Goal: Information Seeking & Learning: Find specific fact

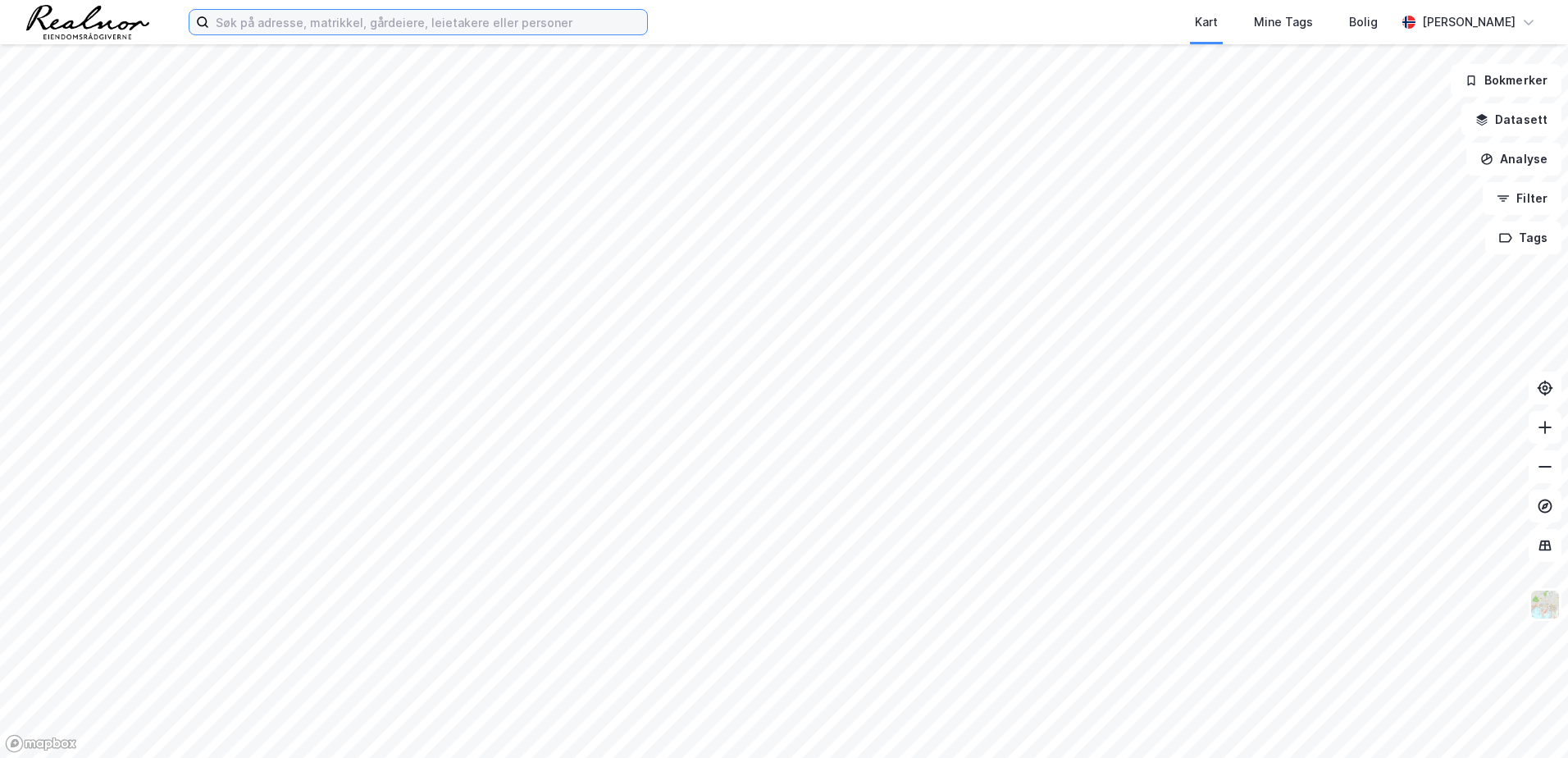
click at [283, 29] on input at bounding box center [428, 22] width 438 height 25
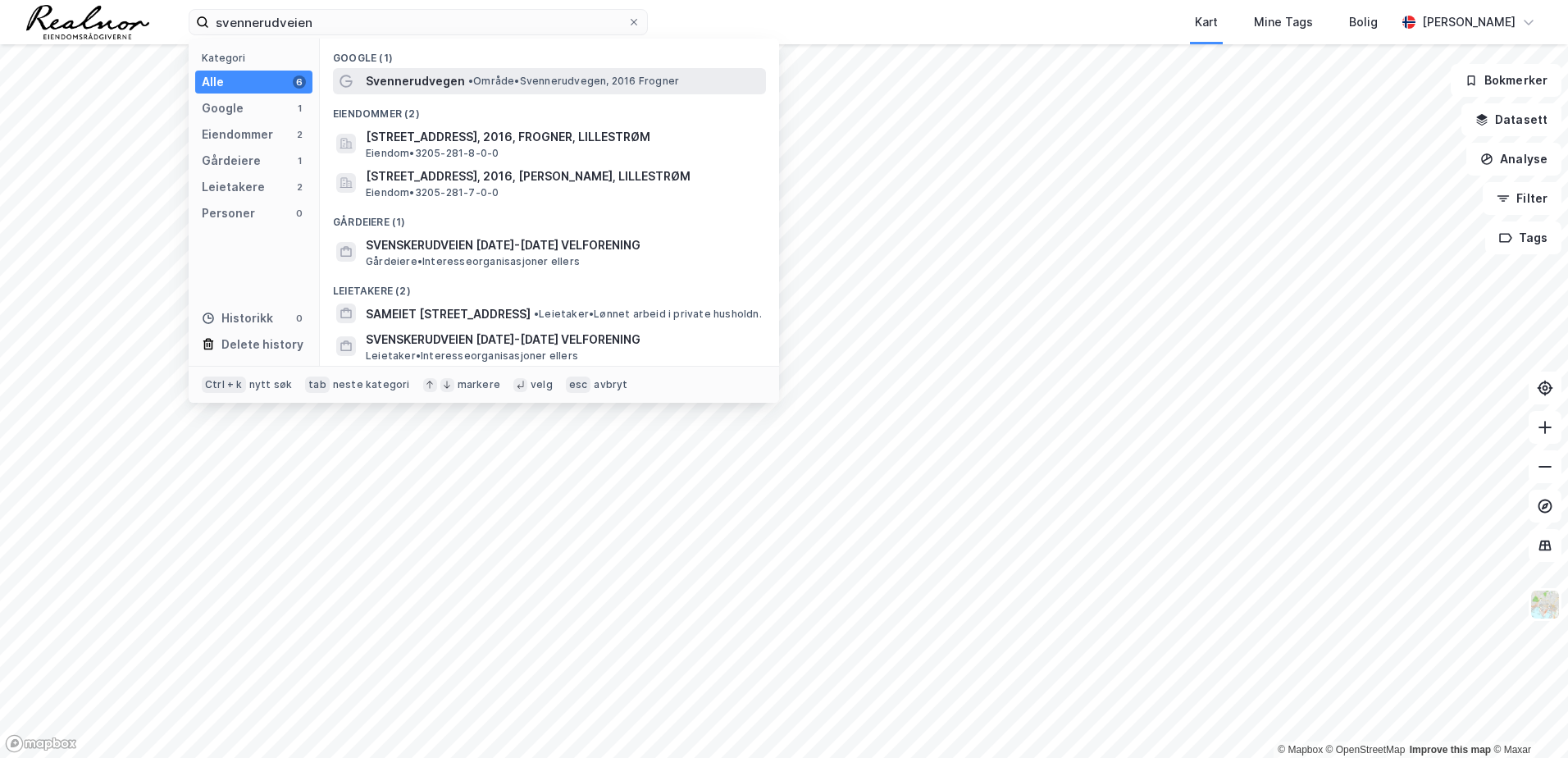
click at [504, 80] on span "• Område • Svennerudvegen, 2016 Frogner" at bounding box center [574, 81] width 211 height 13
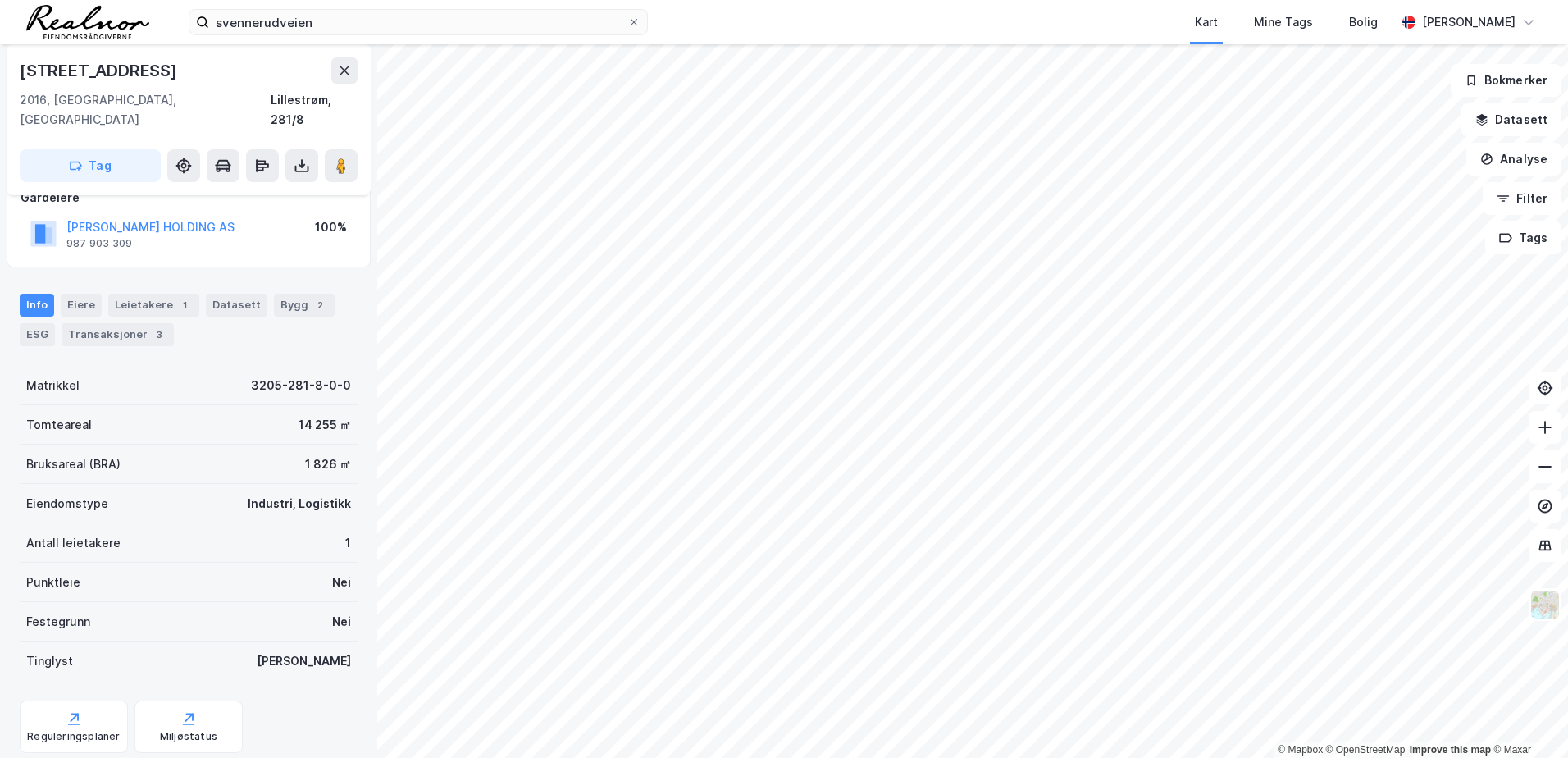
scroll to position [135, 0]
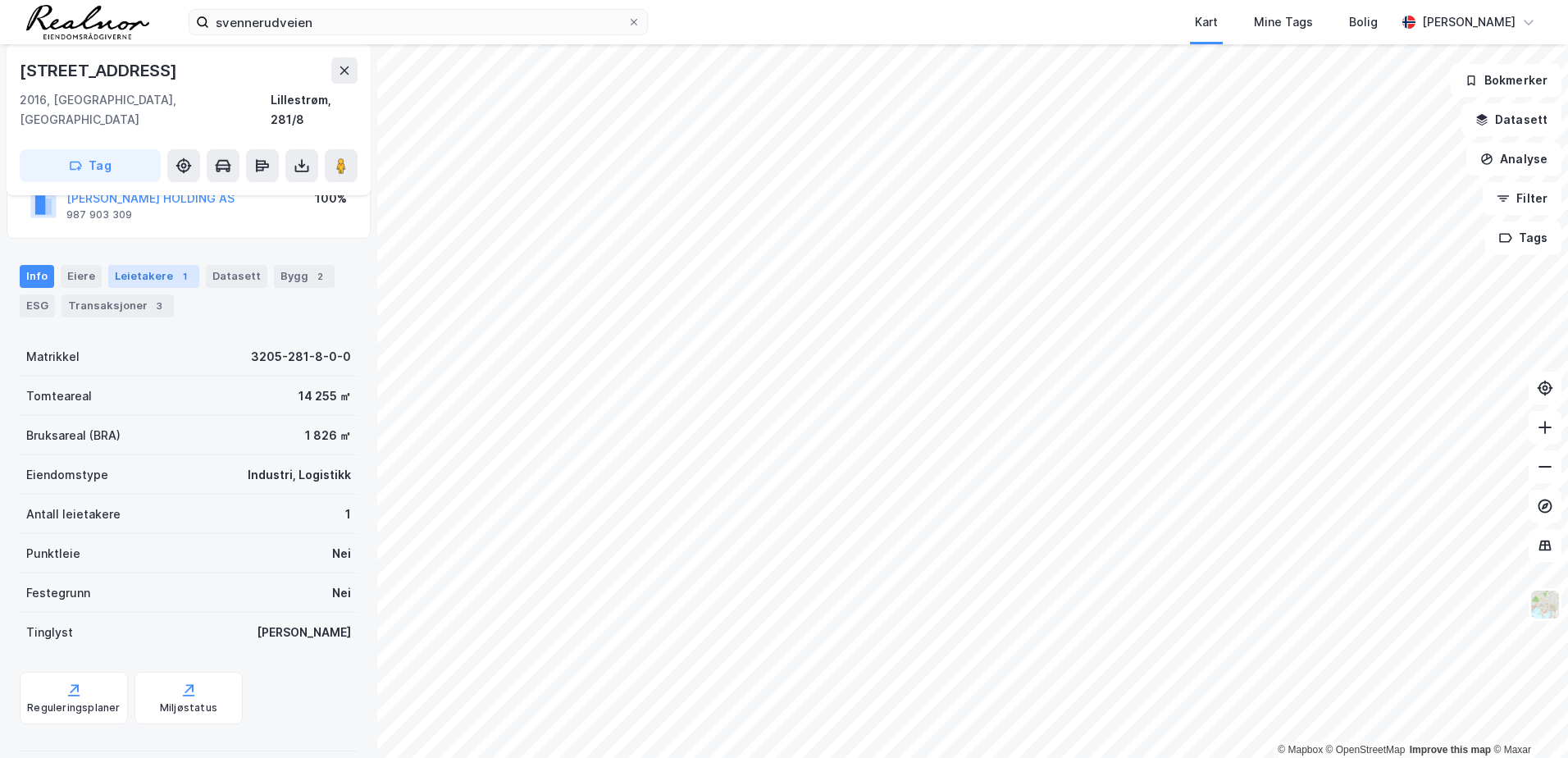
click at [142, 265] on div "Leietakere 1" at bounding box center [154, 276] width 92 height 23
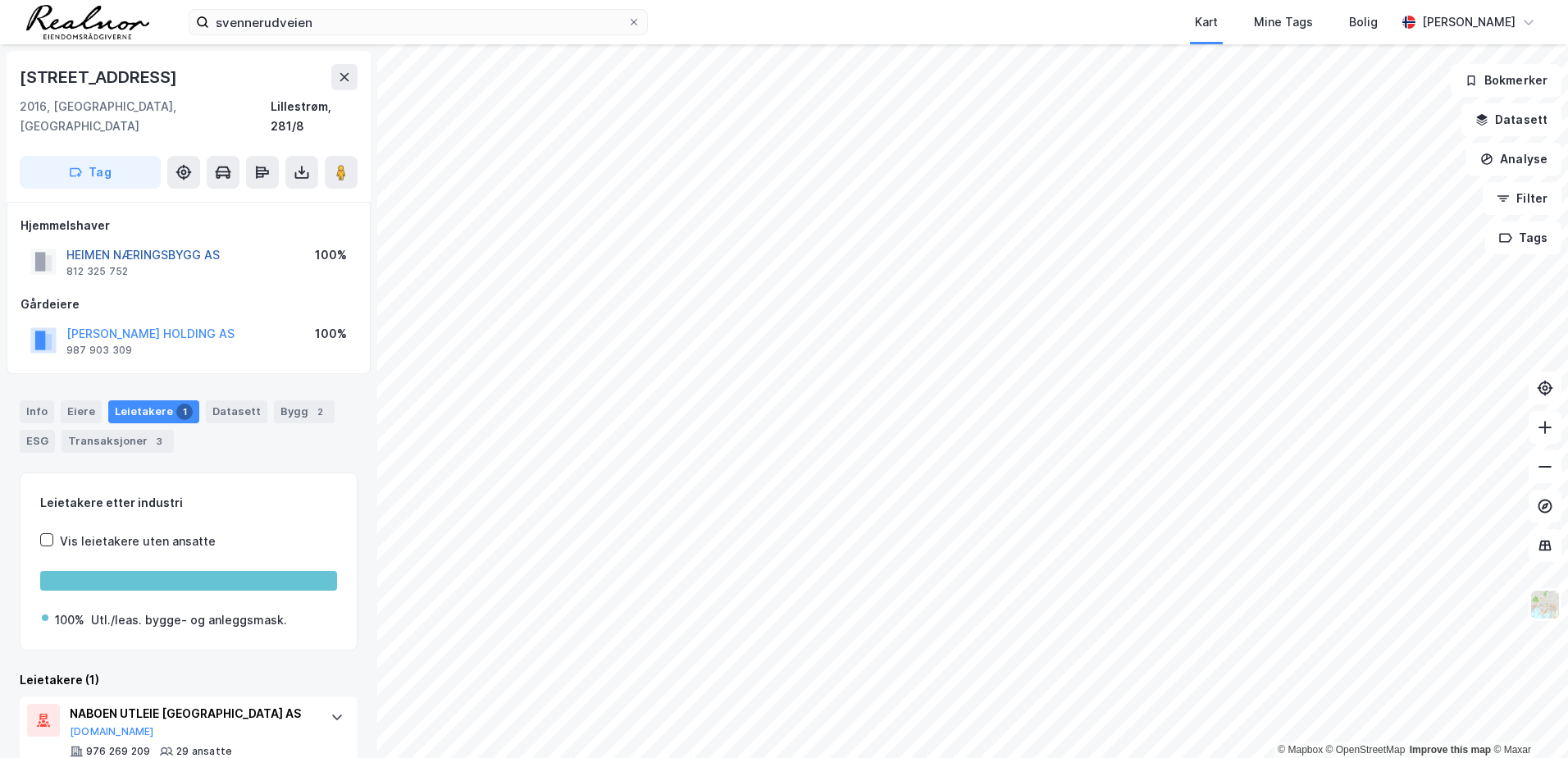
click at [0, 0] on button "HEIMEN NÆRINGSBYGG AS" at bounding box center [0, 0] width 0 height 0
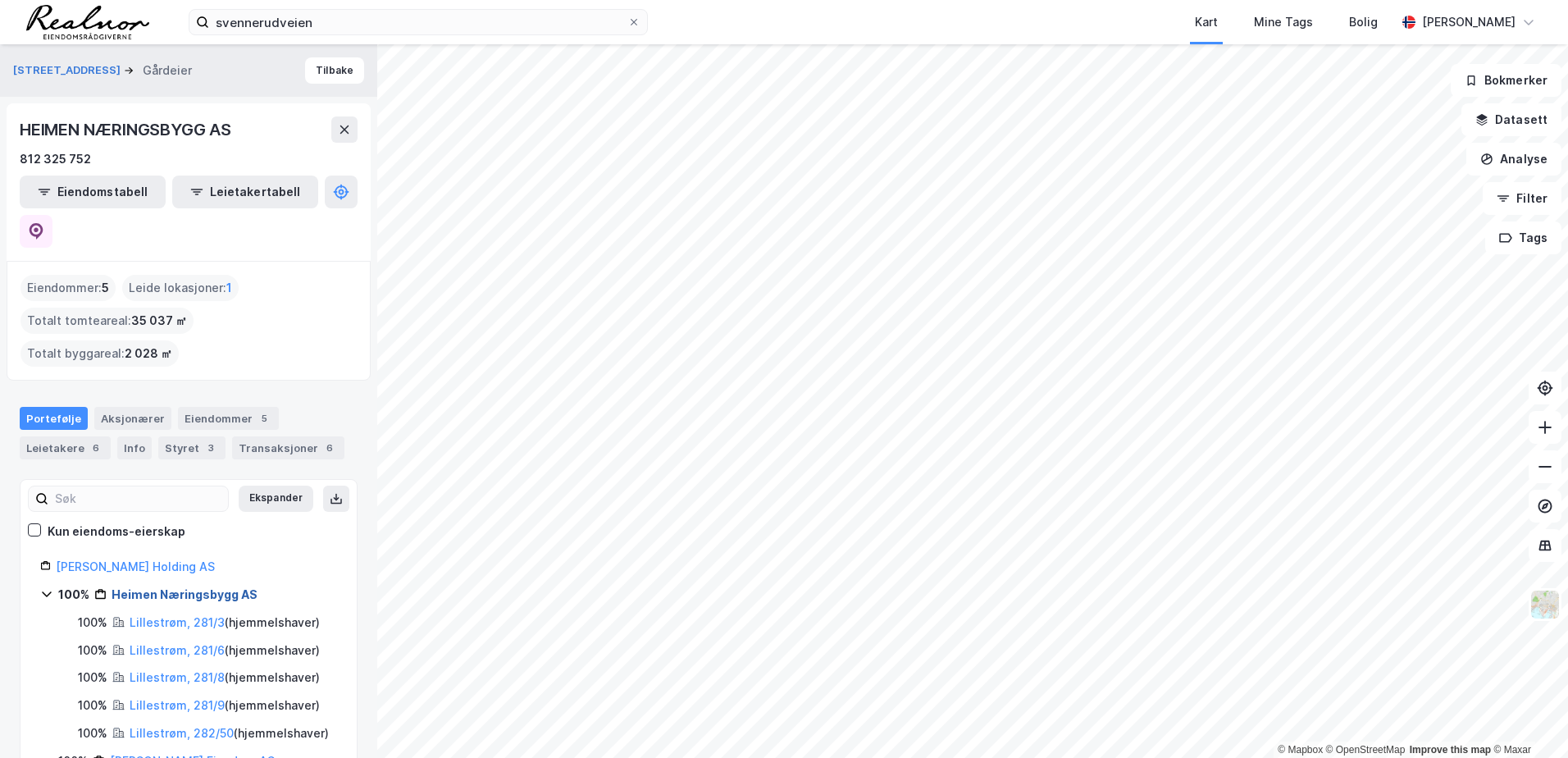
click at [189, 587] on link "Heimen Næringsbygg AS" at bounding box center [184, 594] width 146 height 14
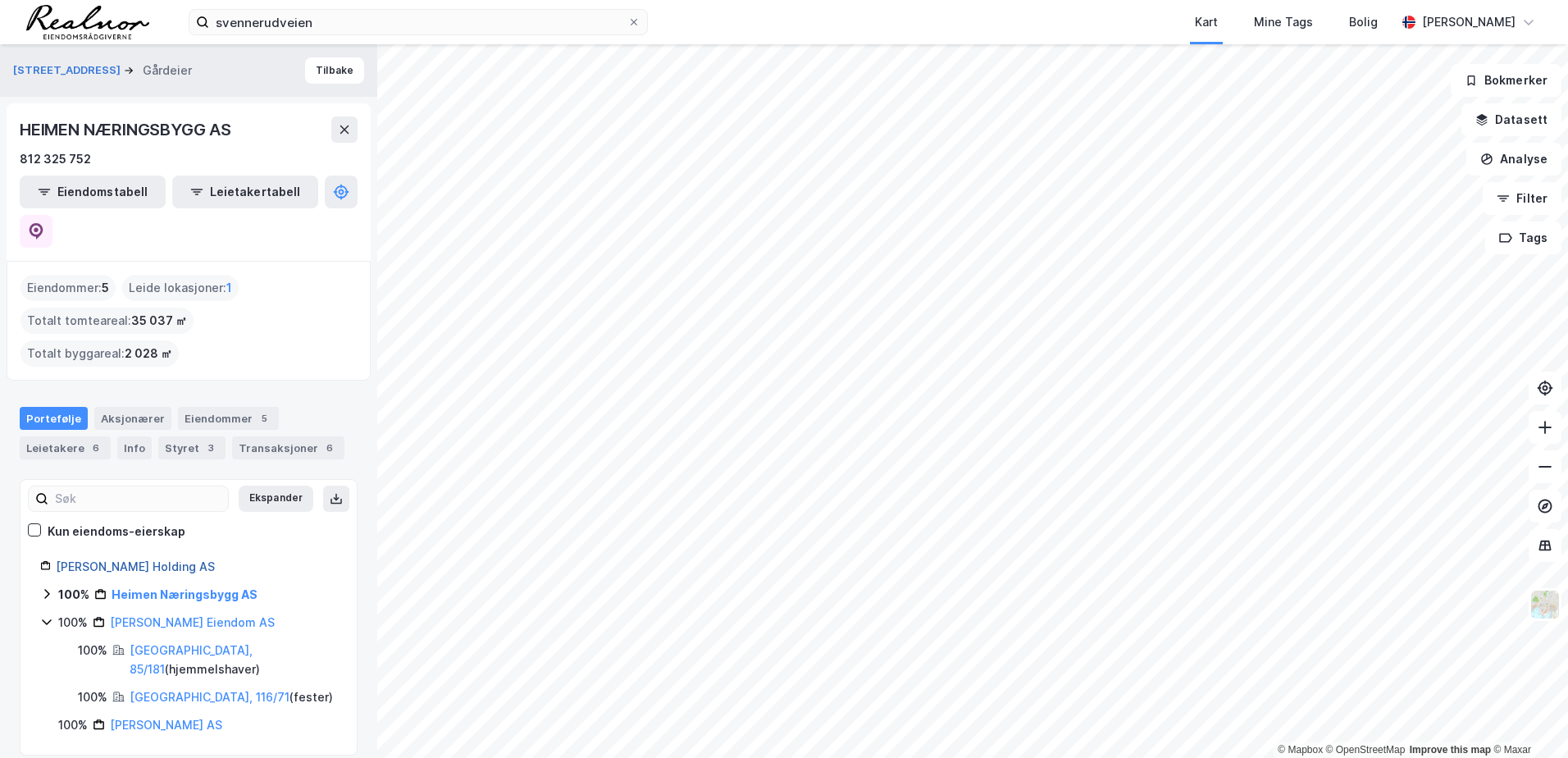
click at [123, 559] on link "[PERSON_NAME] Holding AS" at bounding box center [135, 566] width 159 height 14
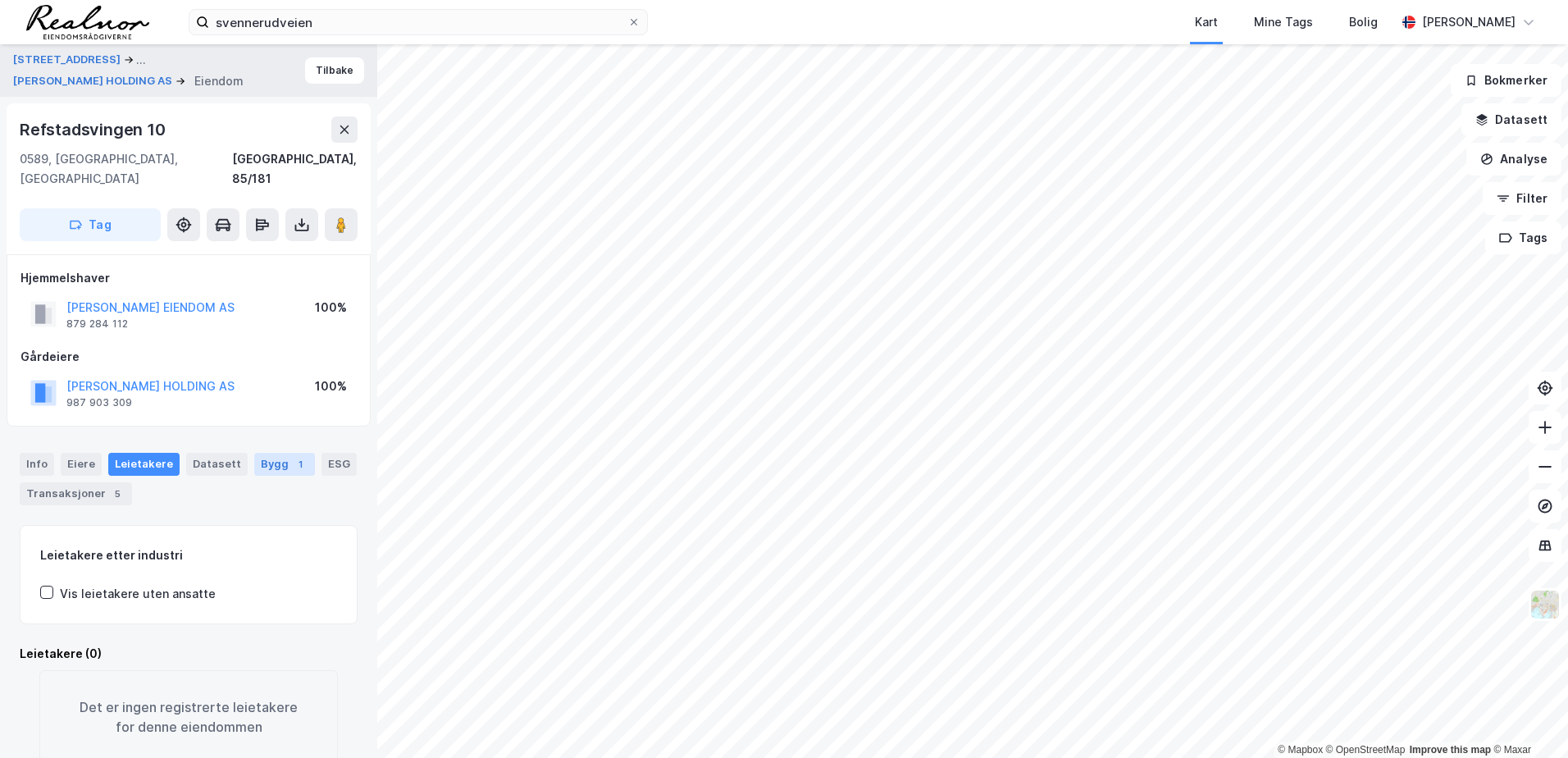
click at [262, 453] on div "Bygg 1" at bounding box center [285, 464] width 61 height 23
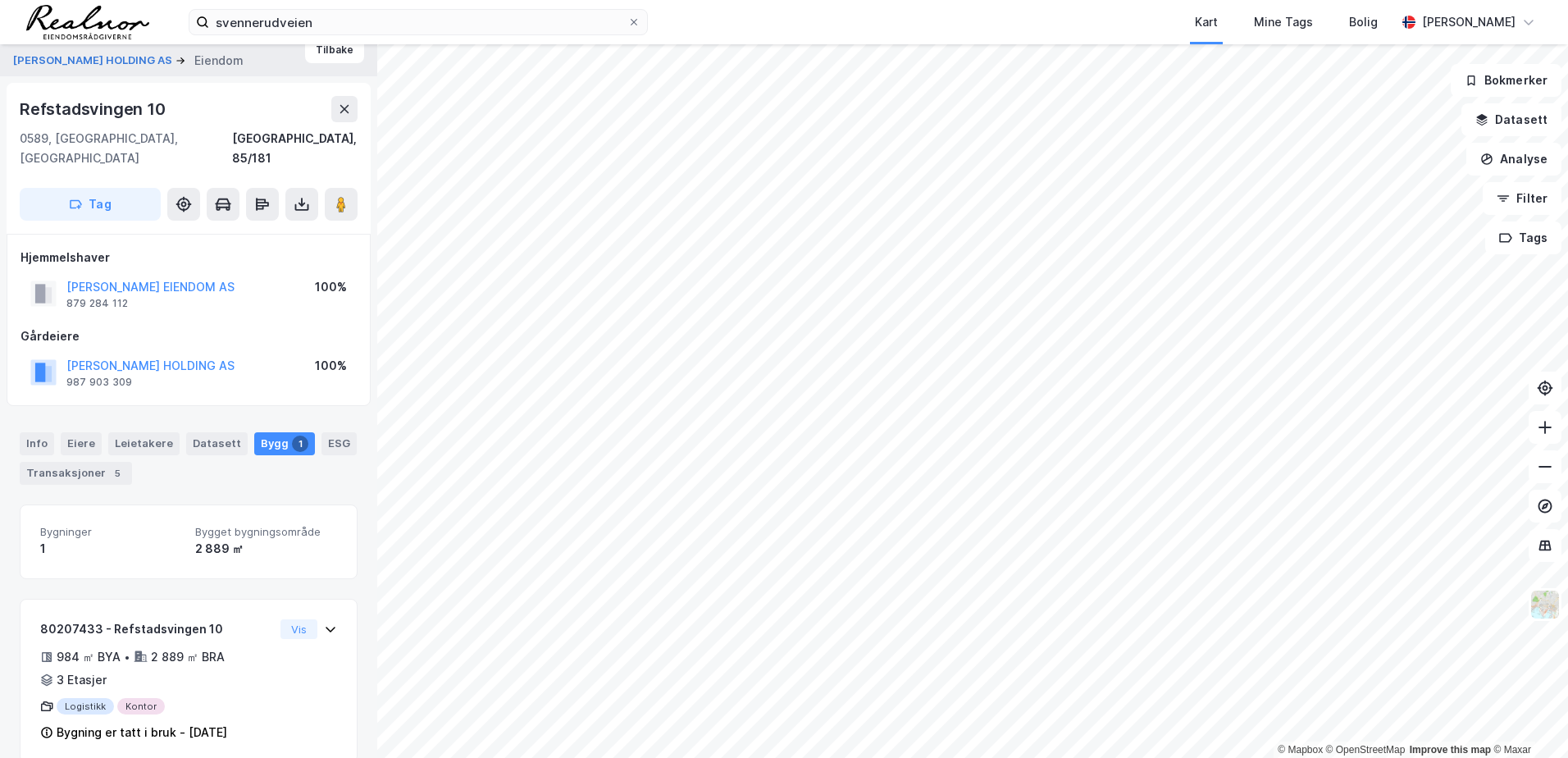
scroll to position [26, 0]
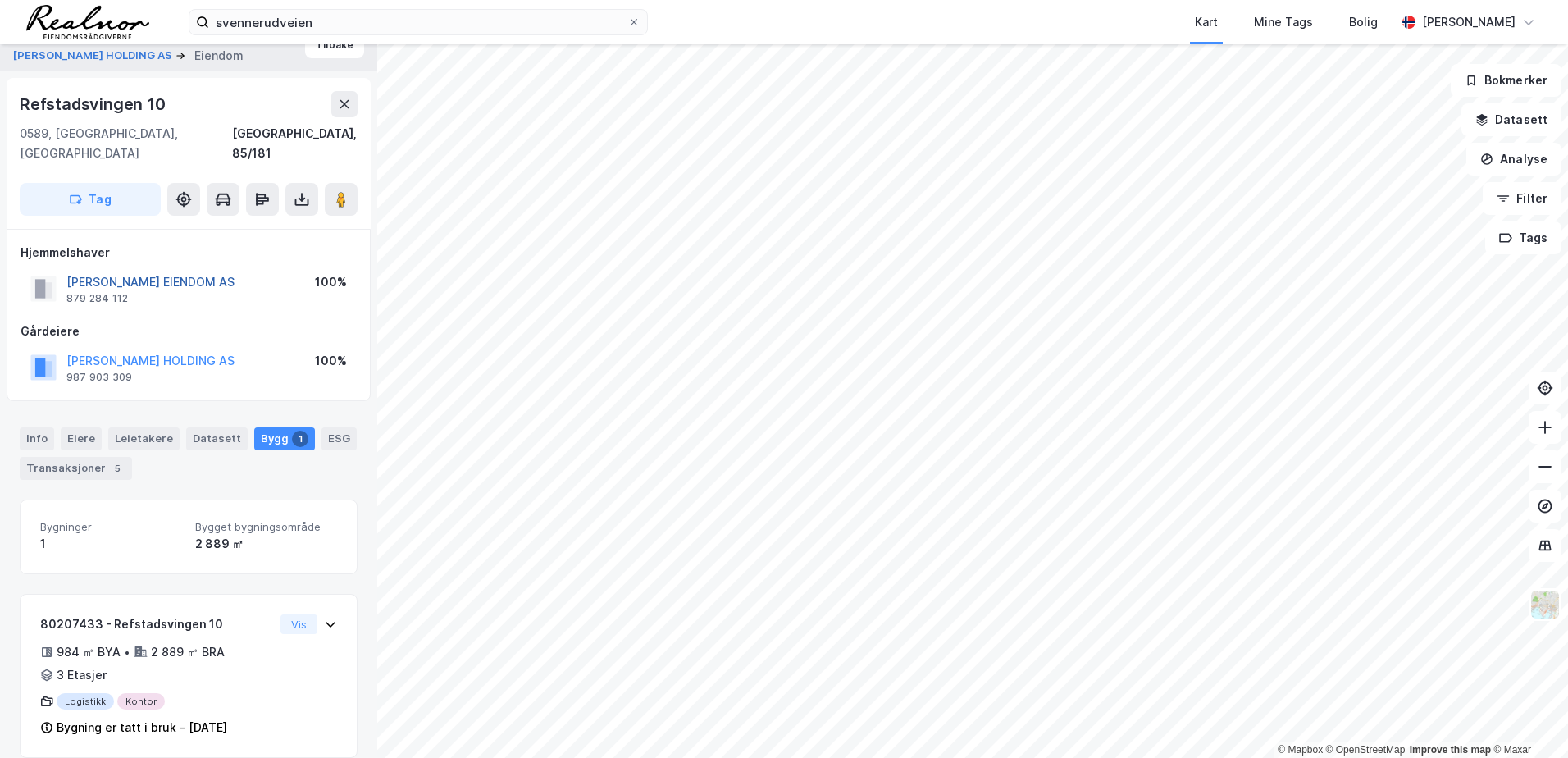
click at [0, 0] on button "[PERSON_NAME] EIENDOM AS" at bounding box center [0, 0] width 0 height 0
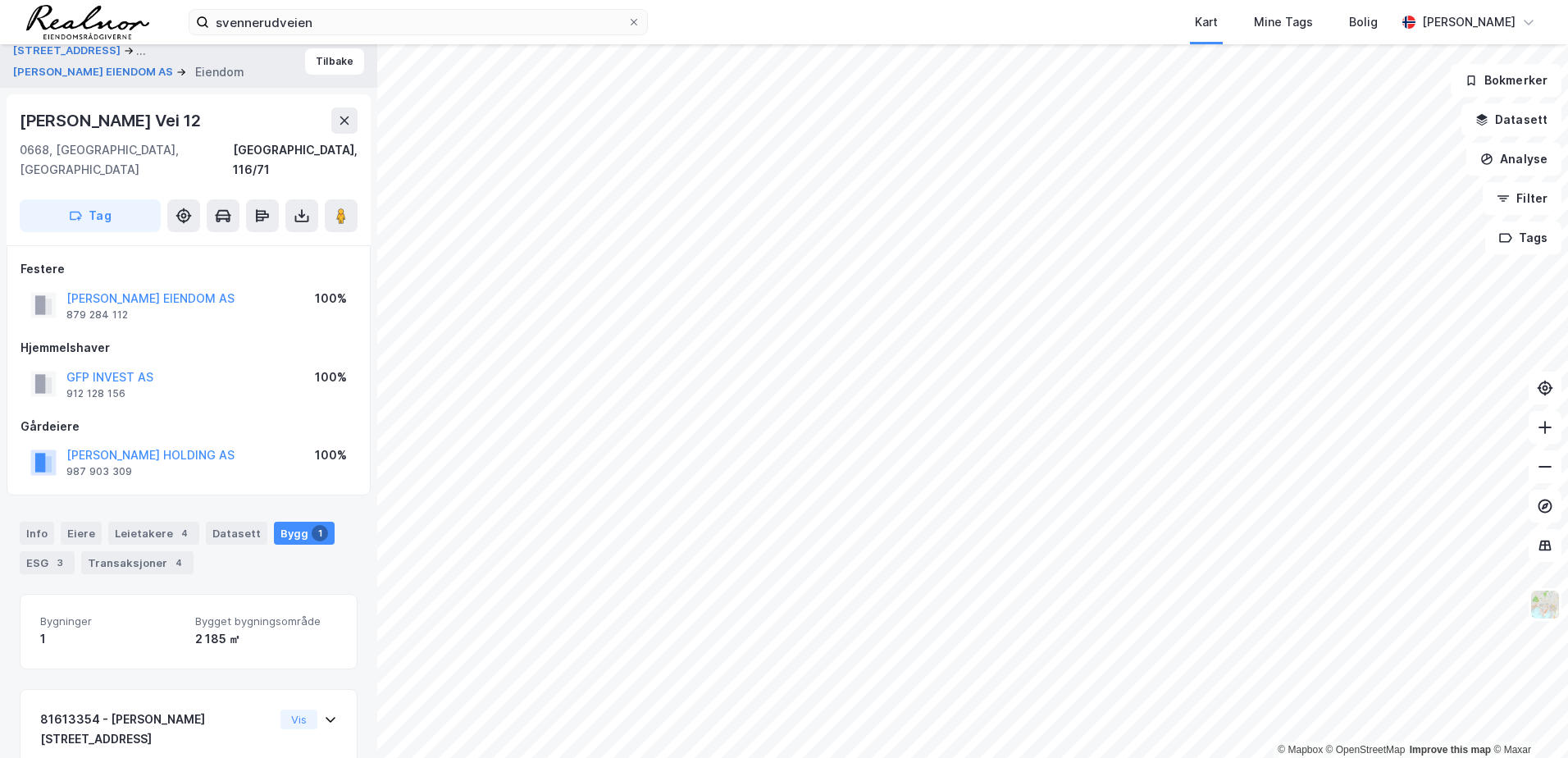
scroll to position [104, 0]
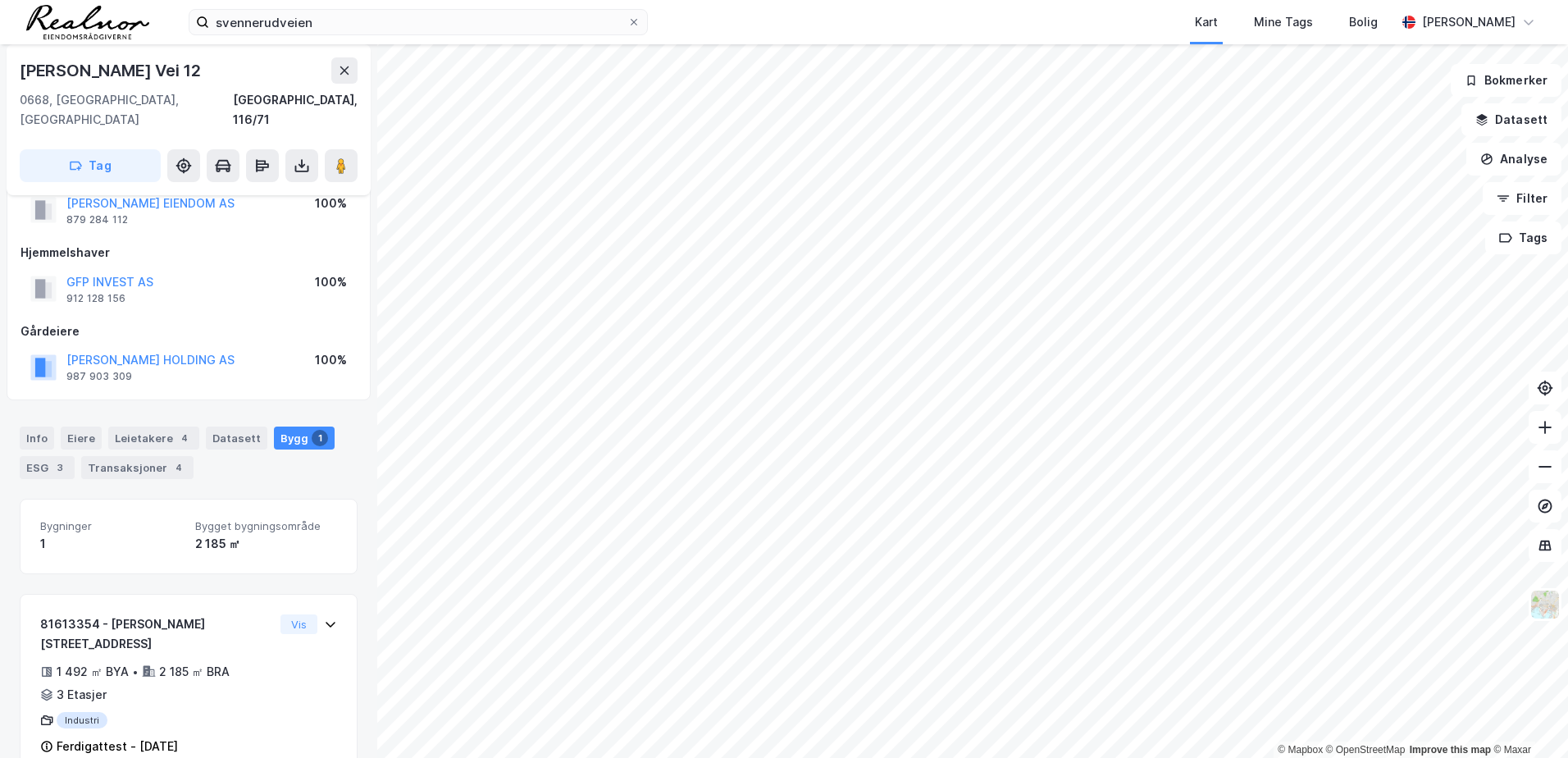
click at [285, 427] on div "Bygg 1" at bounding box center [303, 438] width 61 height 23
click at [0, 0] on button "[PERSON_NAME] HOLDING AS" at bounding box center [0, 0] width 0 height 0
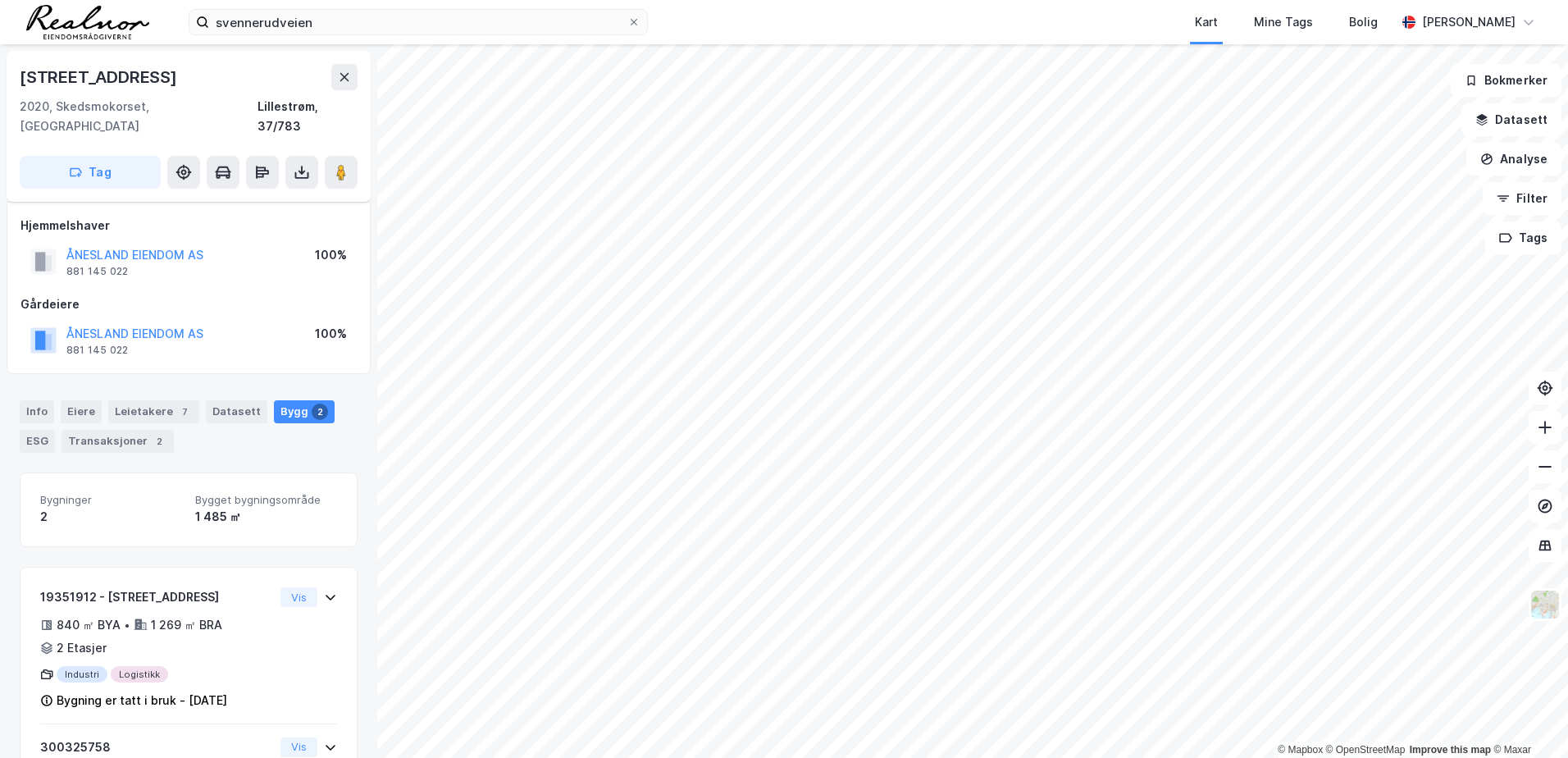
scroll to position [104, 0]
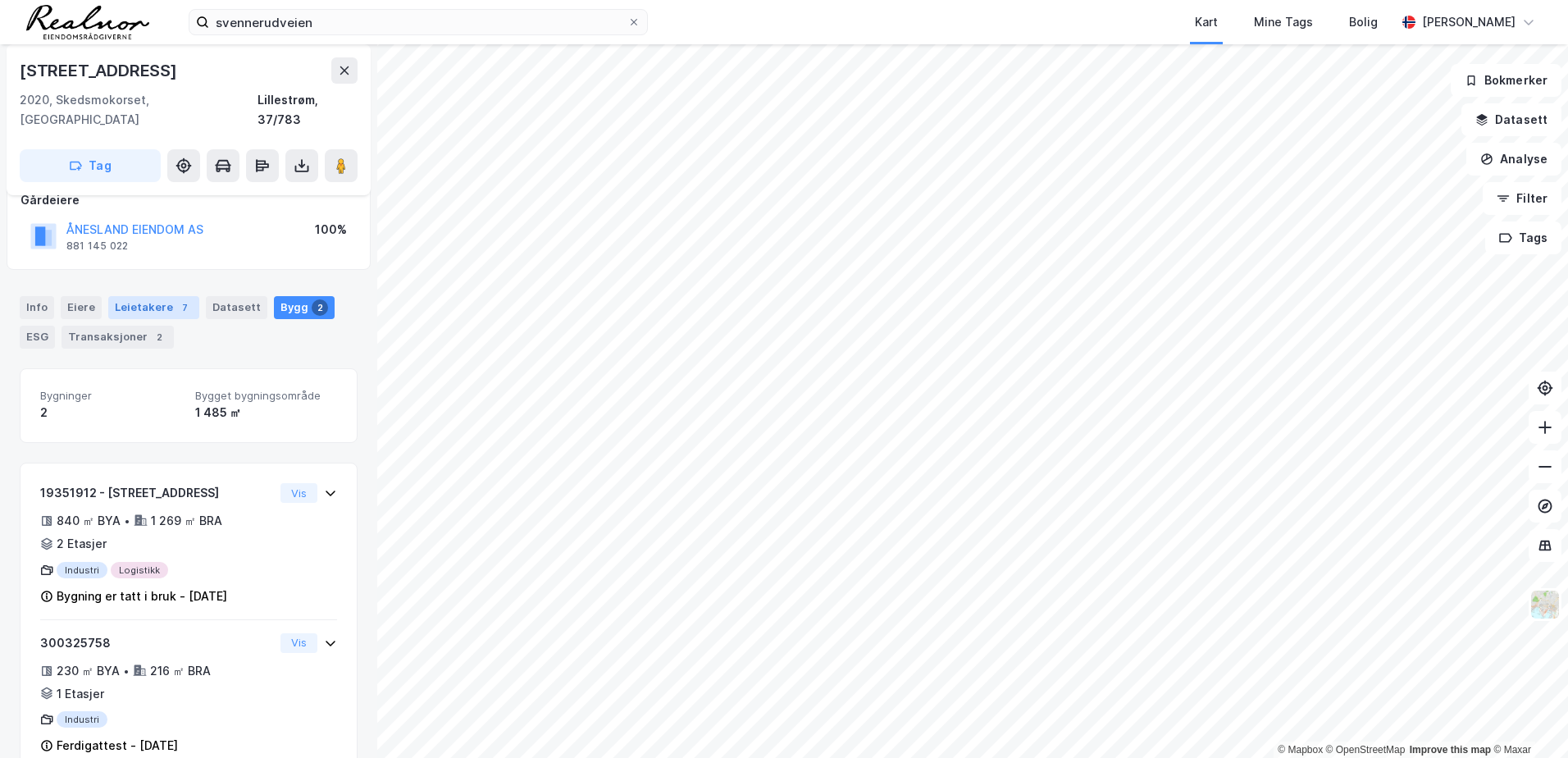
click at [144, 296] on div "Leietakere 7" at bounding box center [154, 307] width 92 height 23
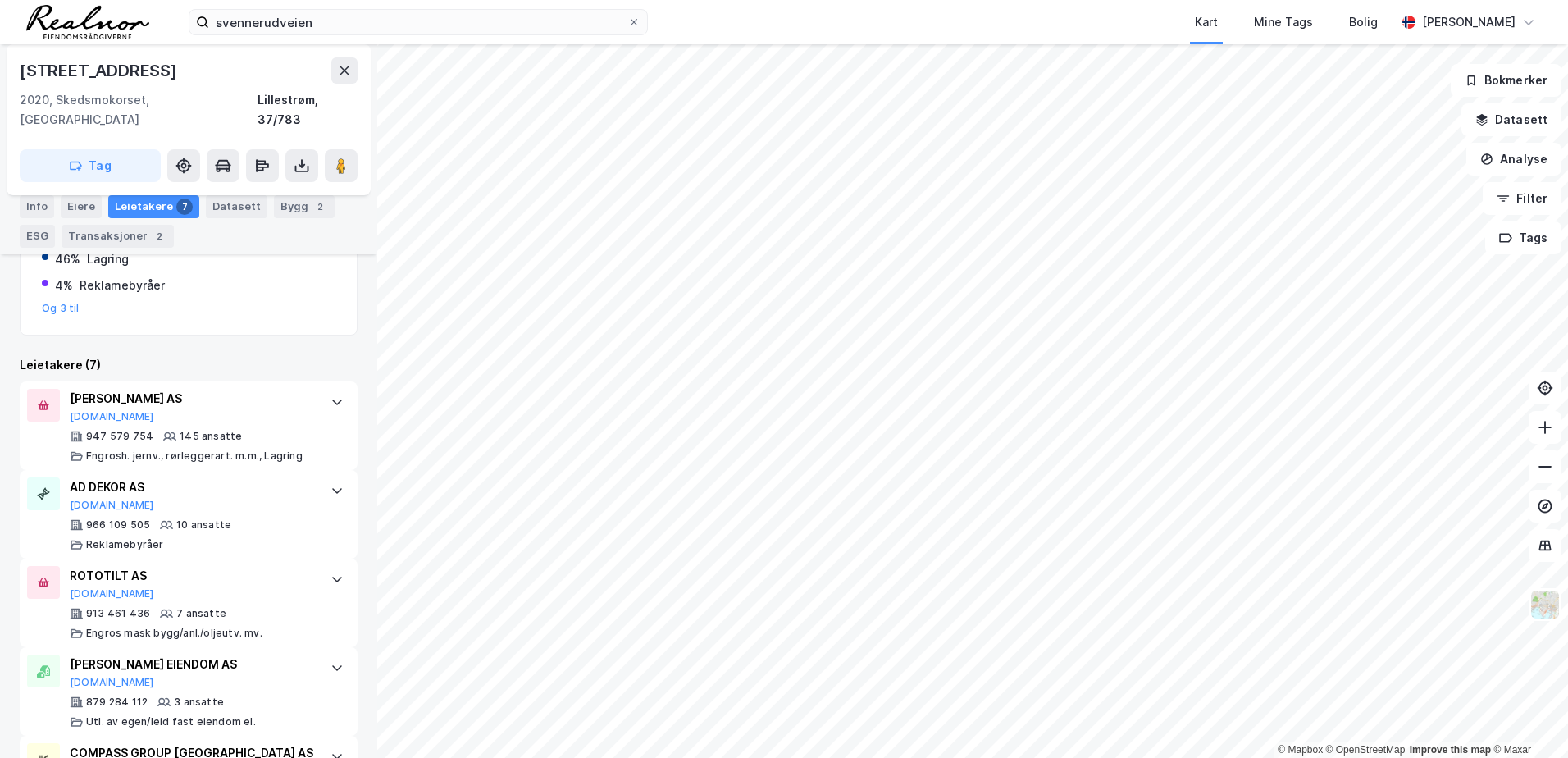
scroll to position [433, 0]
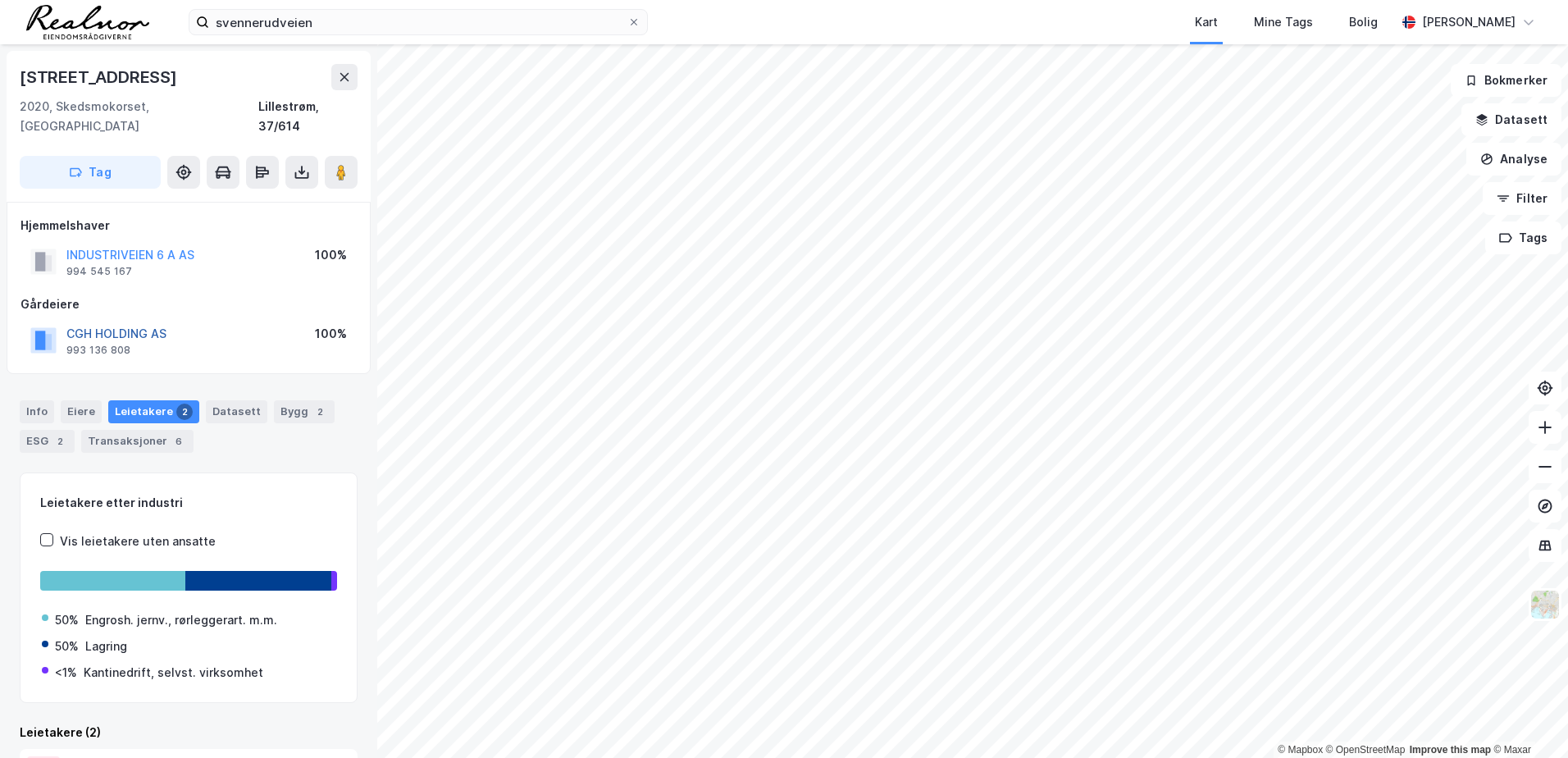
click at [0, 0] on button "CGH HOLDING AS" at bounding box center [0, 0] width 0 height 0
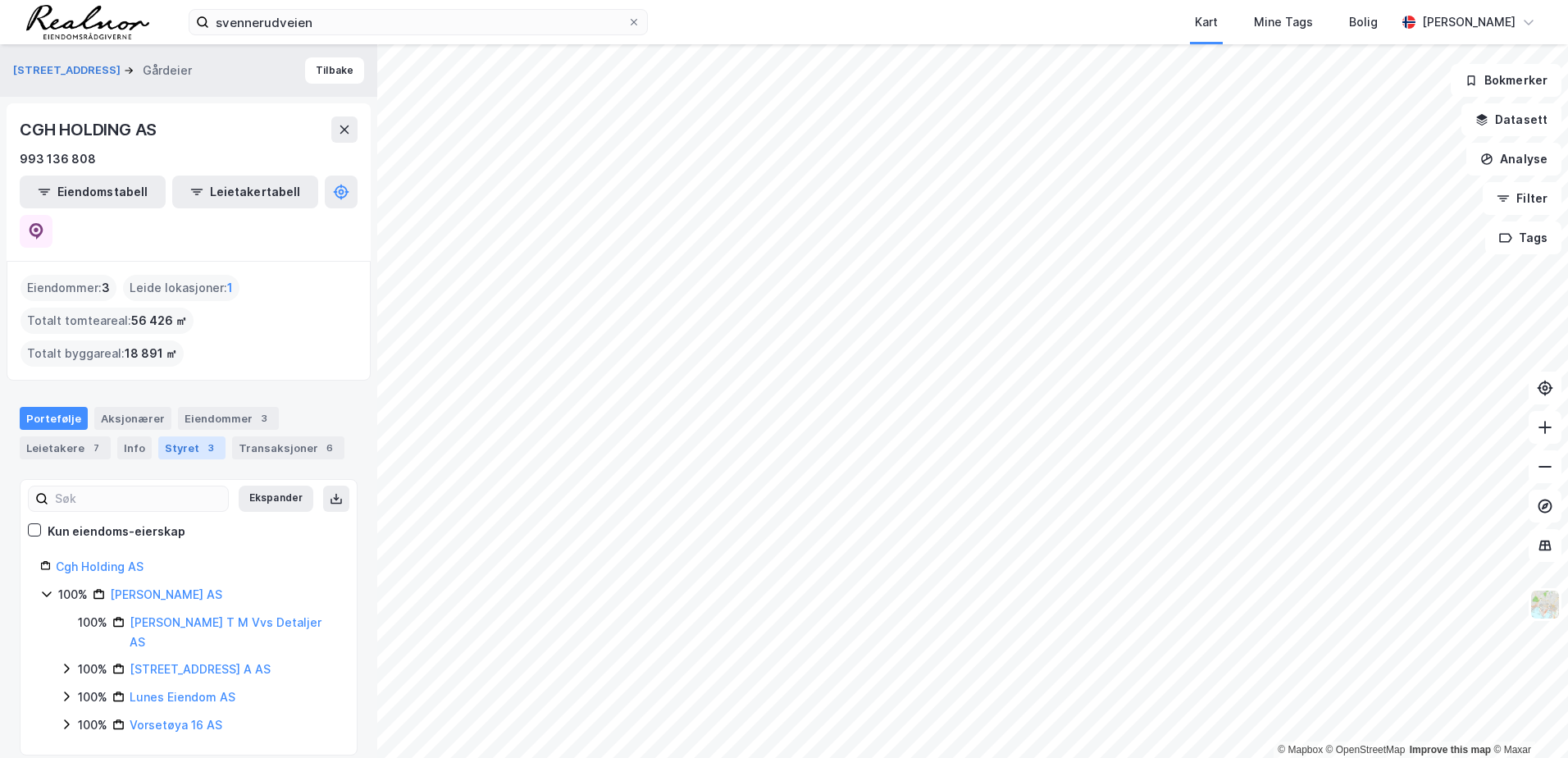
click at [183, 437] on div "Styret 3" at bounding box center [192, 448] width 68 height 23
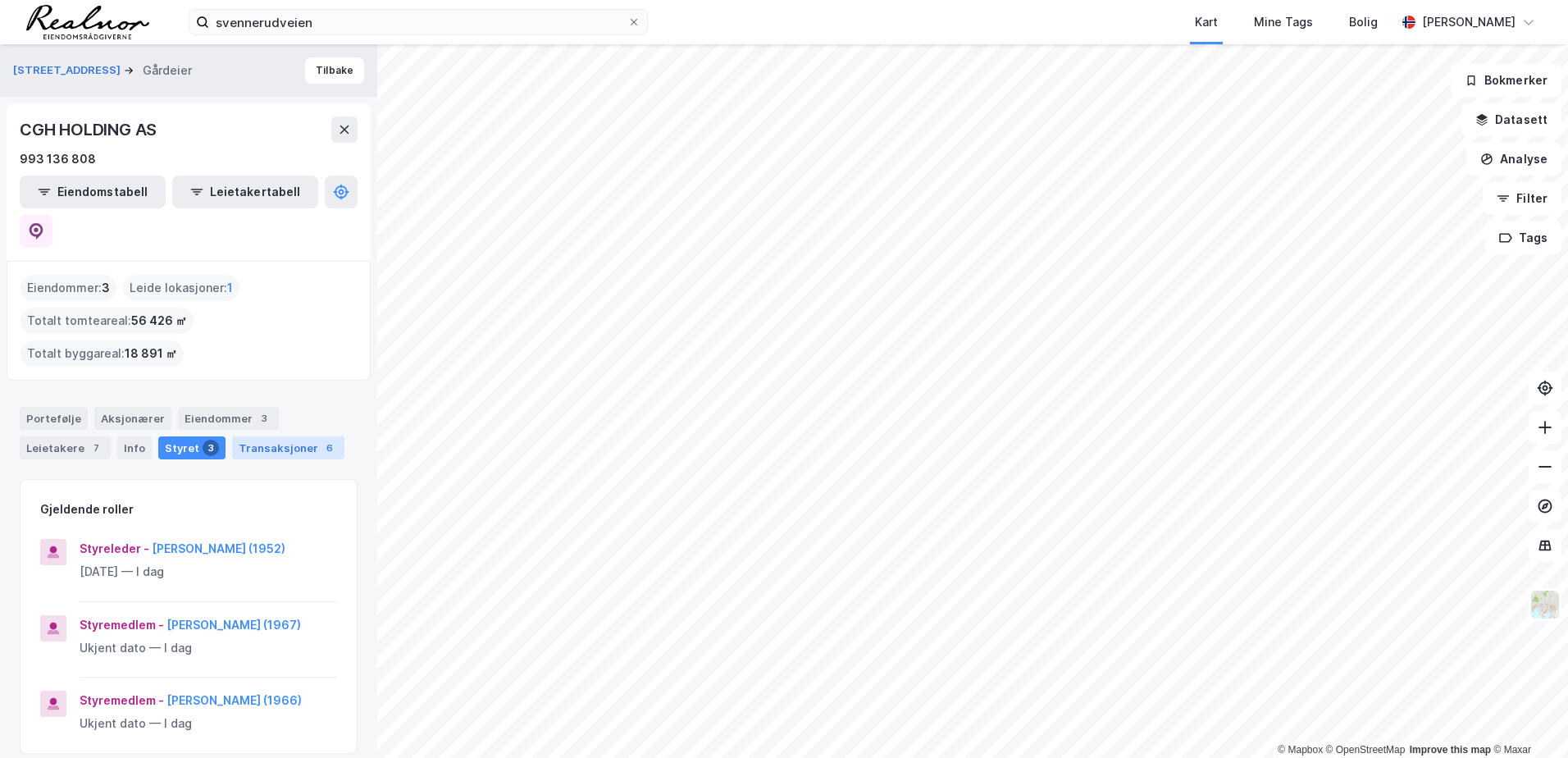
click at [287, 437] on div "Transaksjoner 6" at bounding box center [288, 448] width 112 height 23
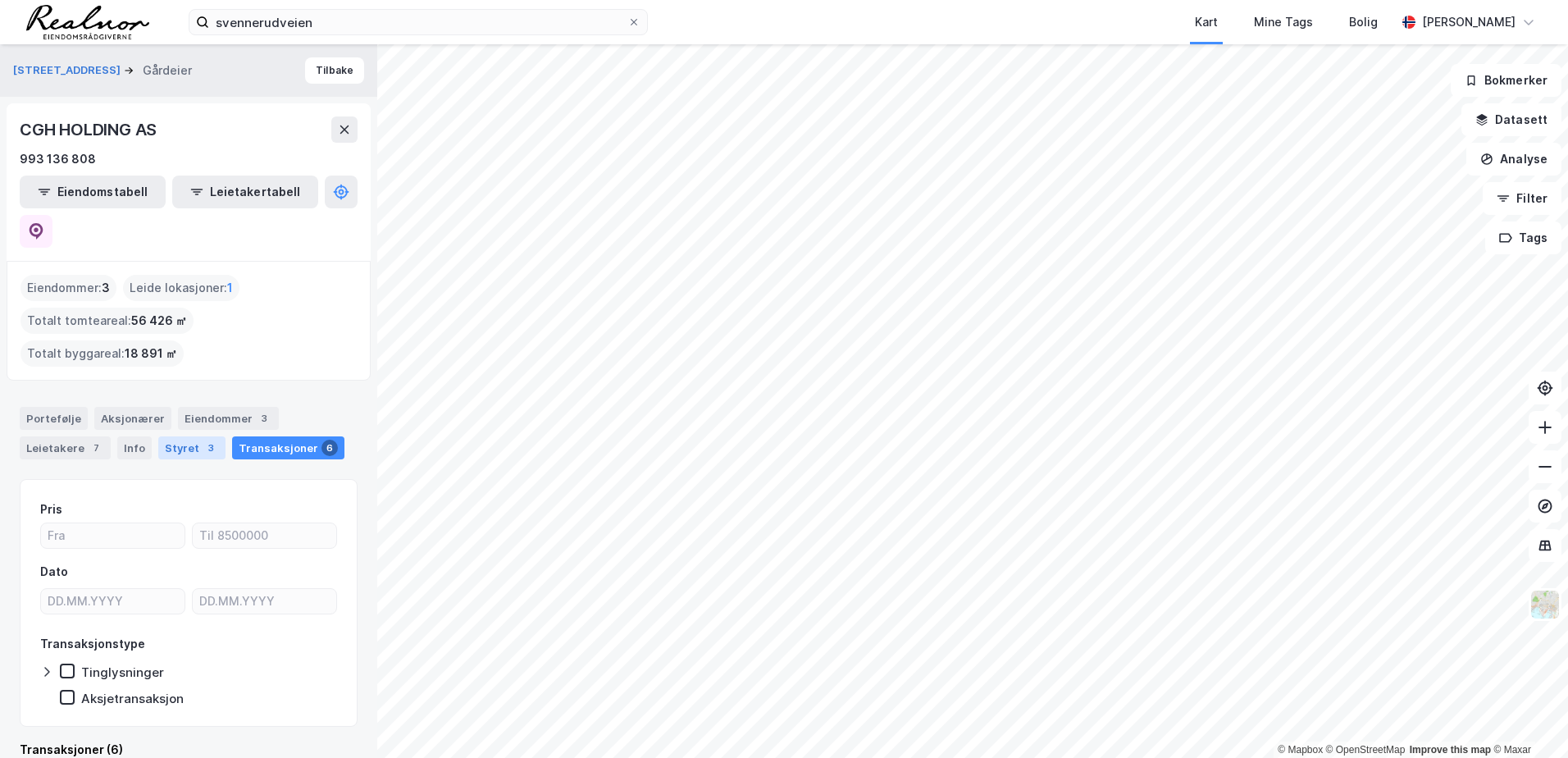
click at [176, 437] on div "Styret 3" at bounding box center [192, 448] width 68 height 23
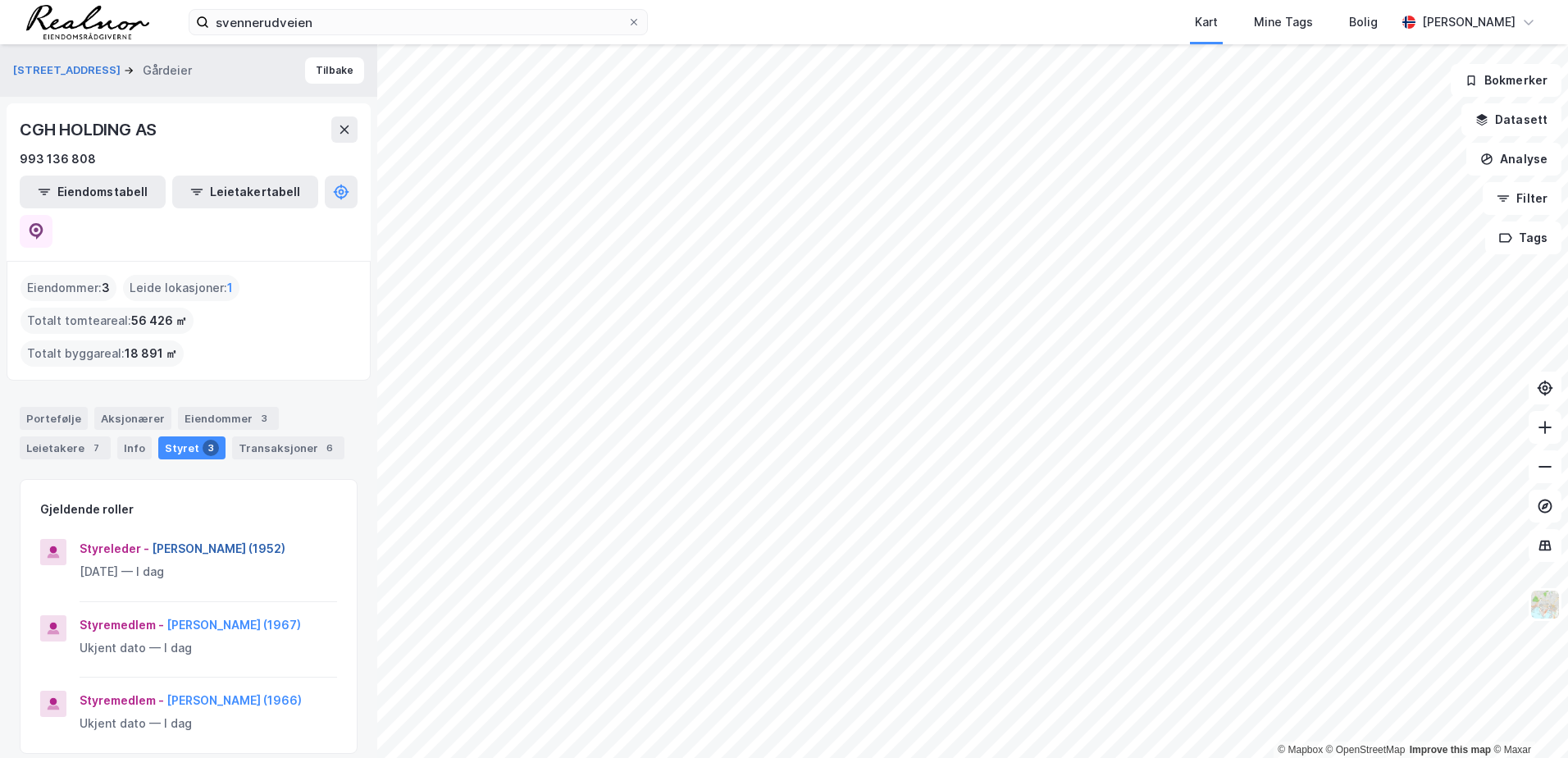
click at [0, 0] on button "[PERSON_NAME] (1952)" at bounding box center [0, 0] width 0 height 0
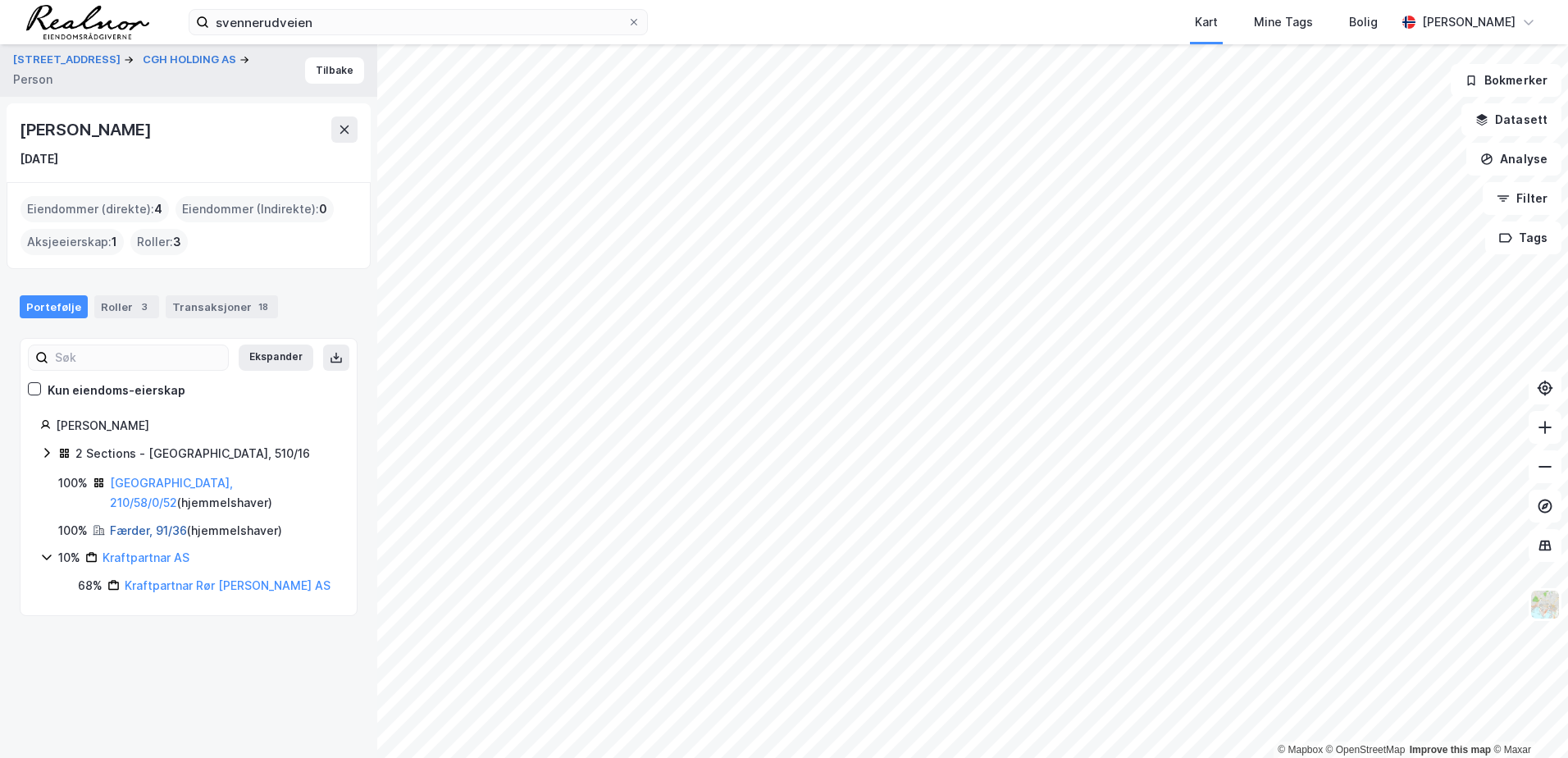
click at [143, 523] on link "Færder, 91/36" at bounding box center [148, 530] width 78 height 14
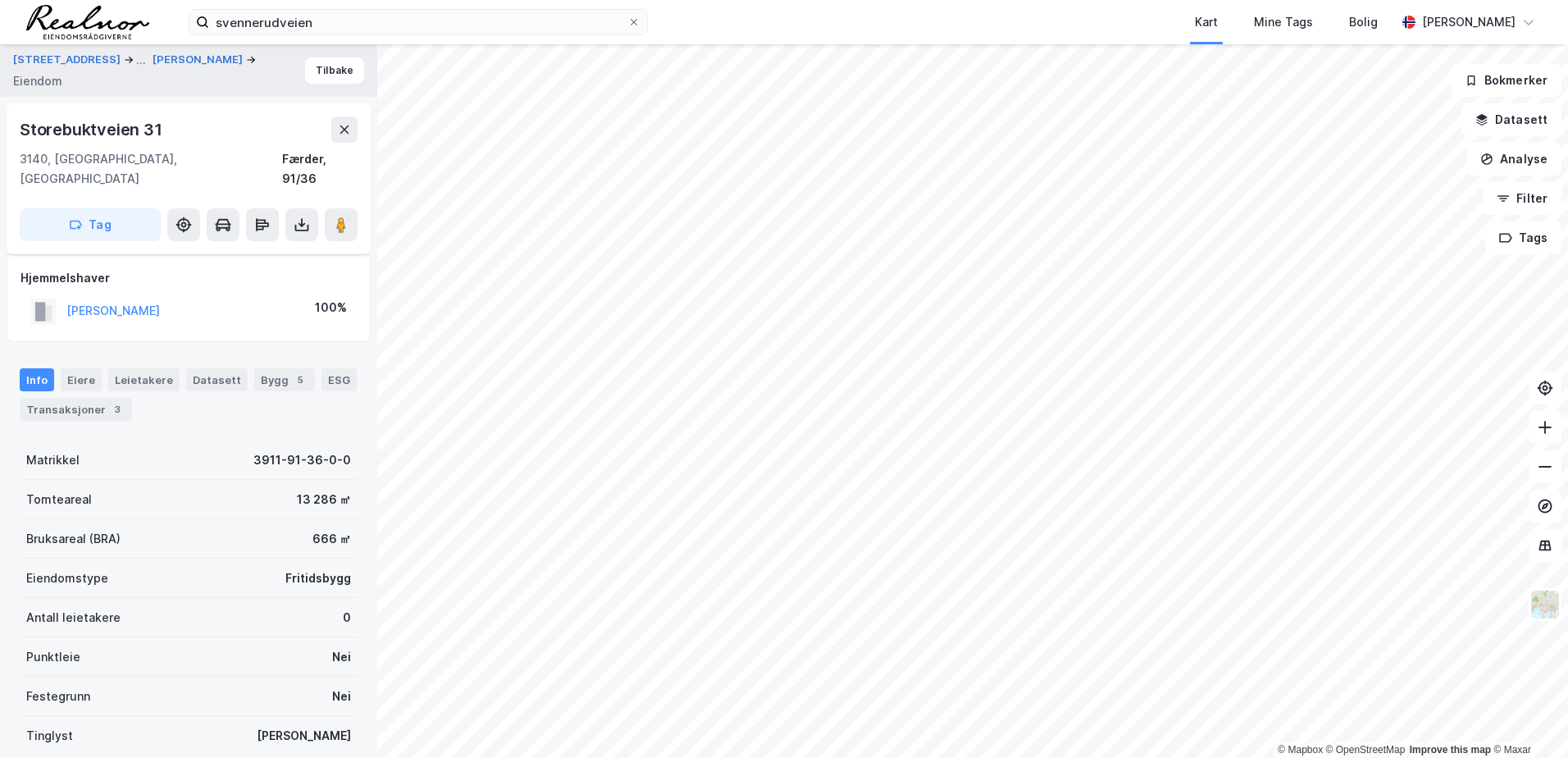
scroll to position [103, 0]
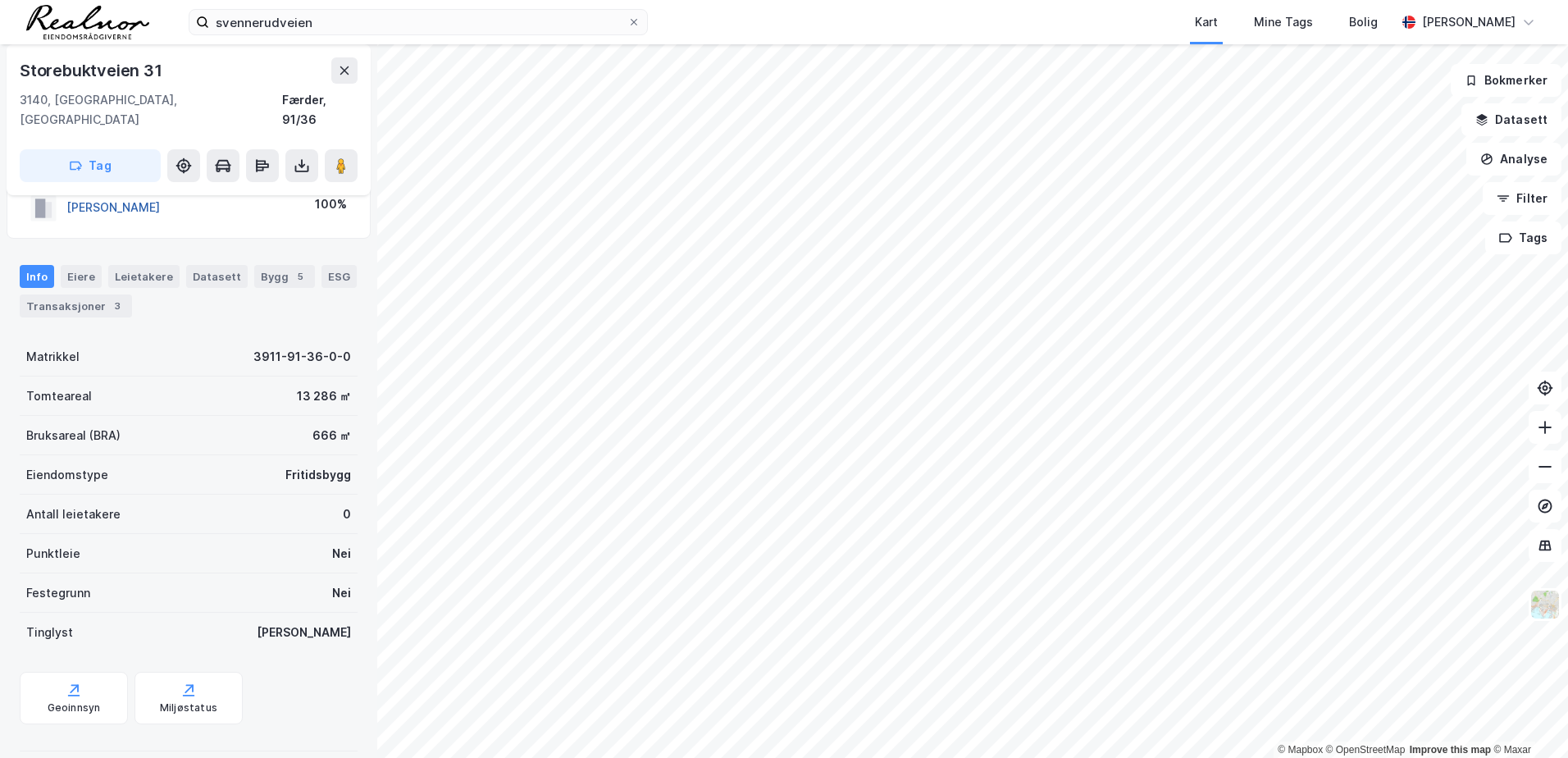
click at [0, 0] on button "[PERSON_NAME]" at bounding box center [0, 0] width 0 height 0
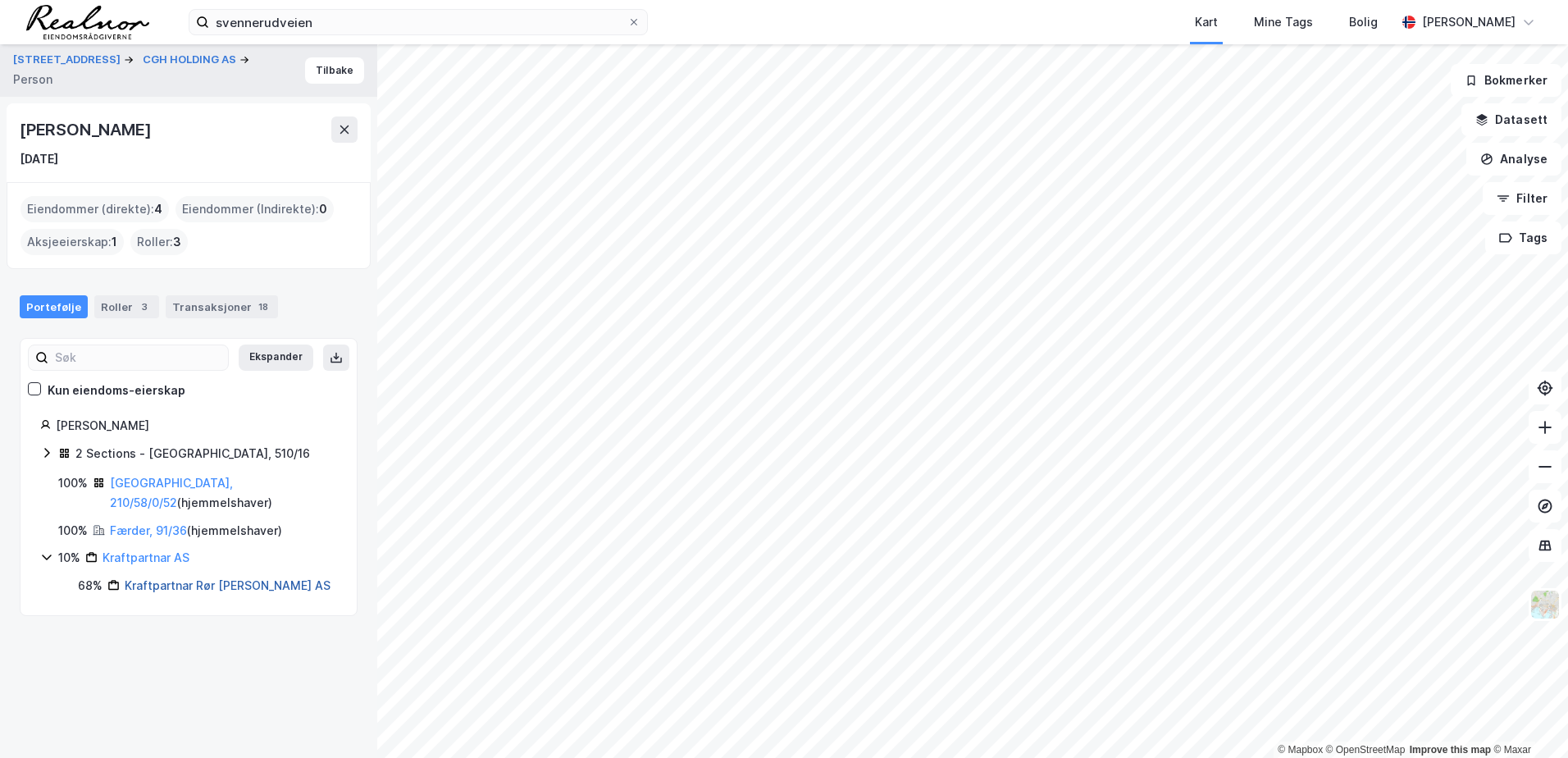
click at [171, 578] on link "Kraftpartnar Rør [PERSON_NAME] AS" at bounding box center [227, 585] width 206 height 14
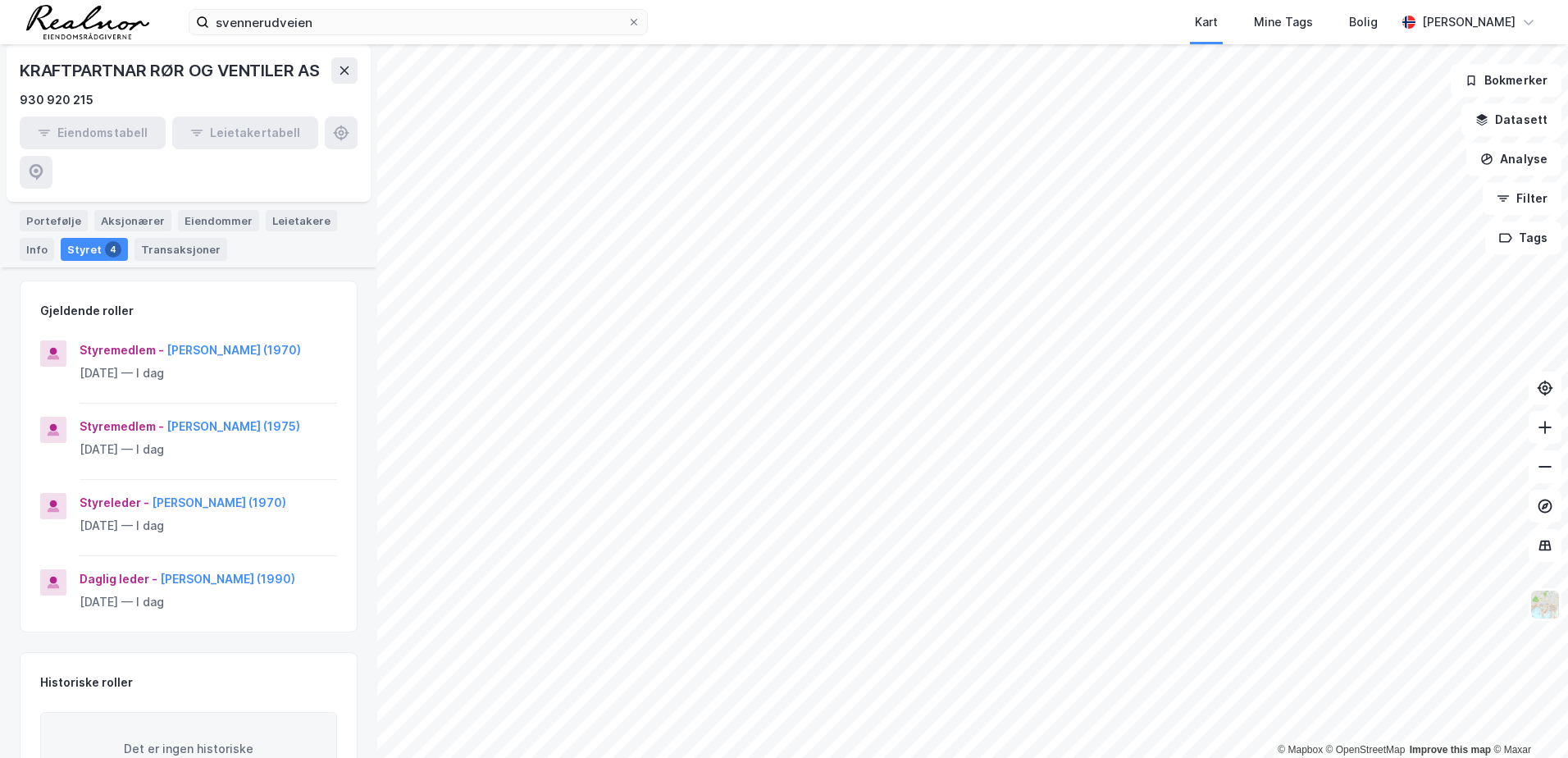
scroll to position [232, 0]
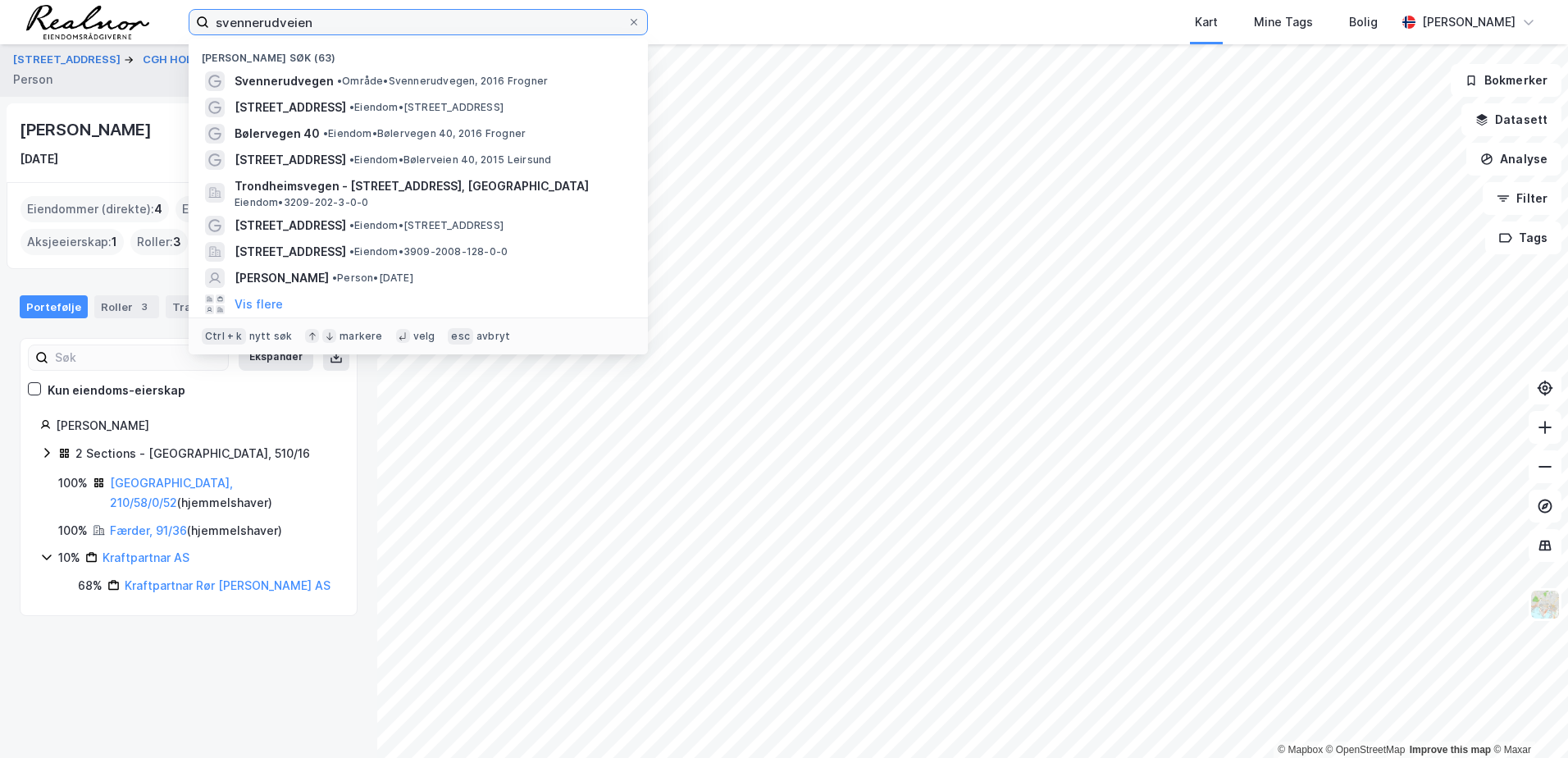
click at [354, 26] on input "svennerudveien" at bounding box center [418, 22] width 418 height 25
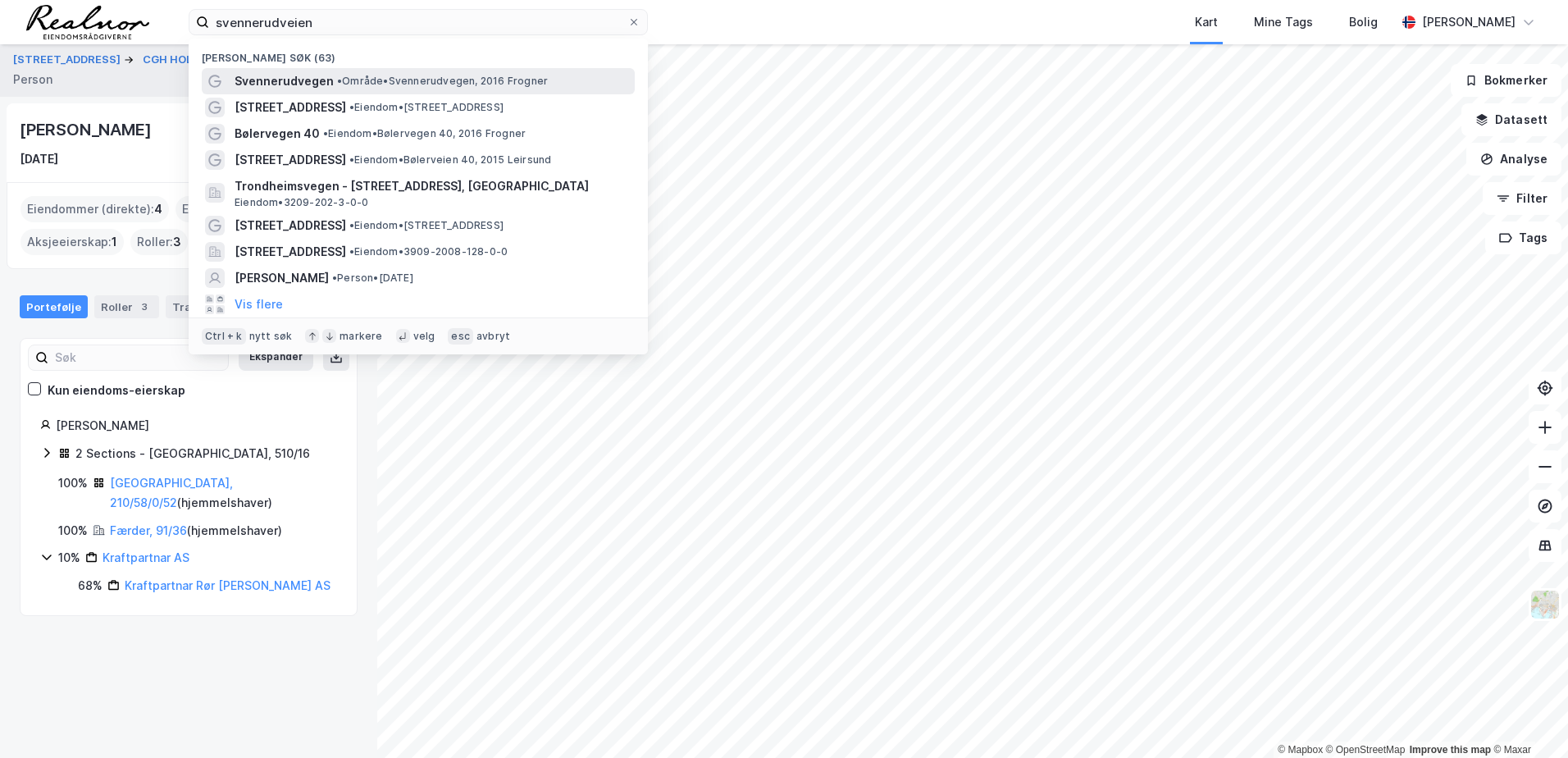
click at [428, 79] on span "• Område • Svennerudvegen, 2016 Frogner" at bounding box center [443, 81] width 211 height 13
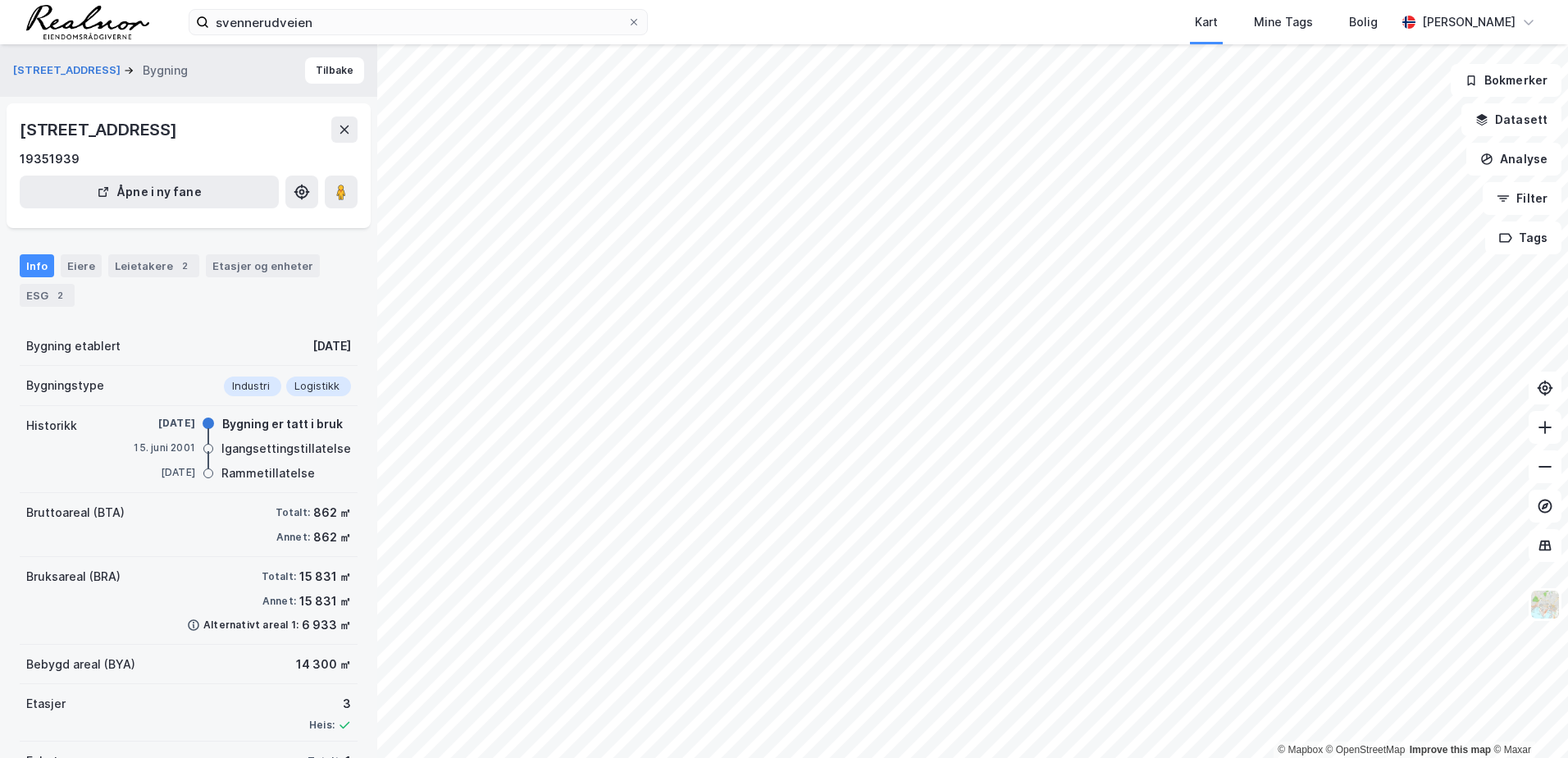
scroll to position [68, 0]
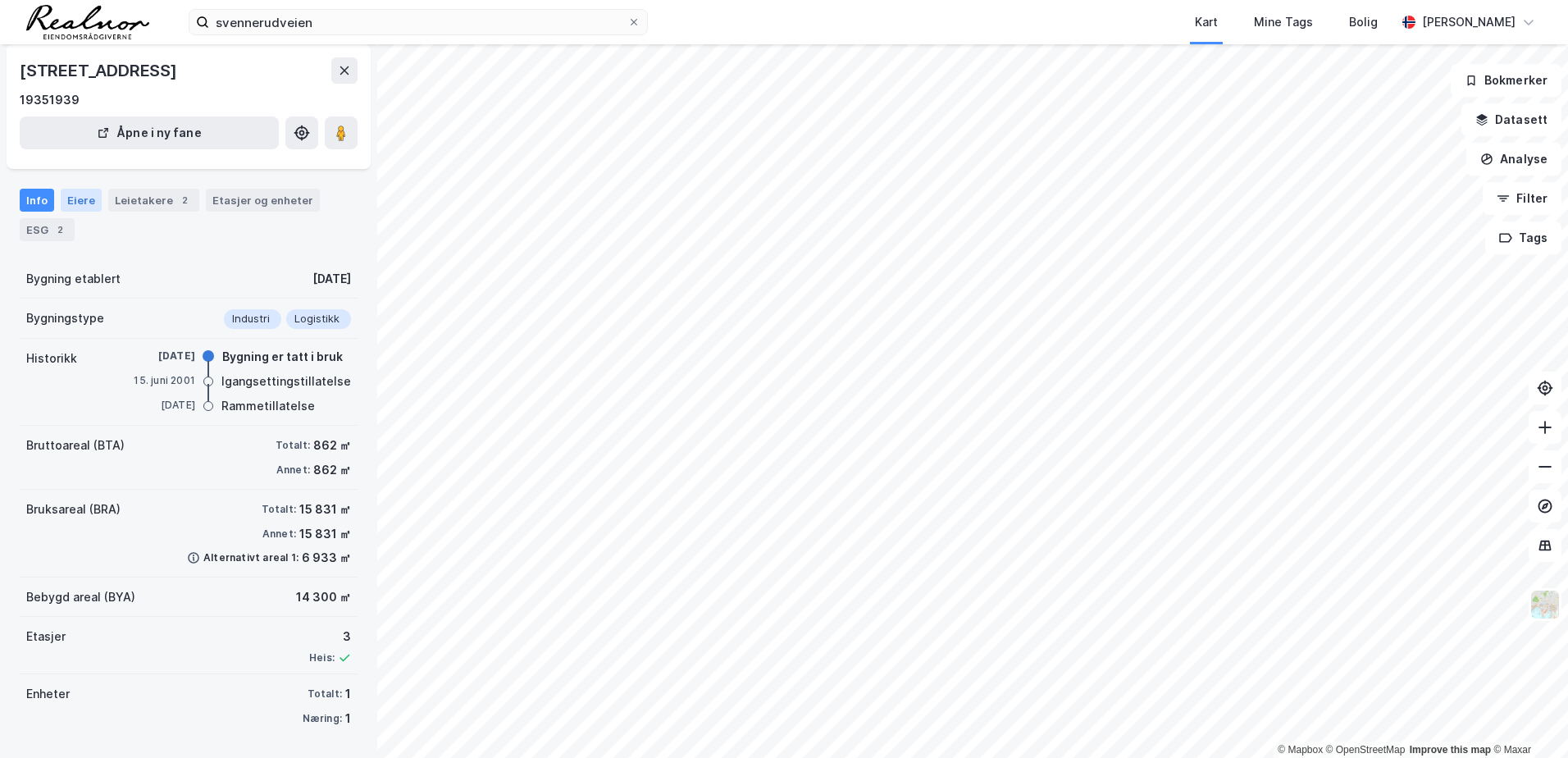
click at [73, 197] on div "Eiere" at bounding box center [81, 200] width 41 height 23
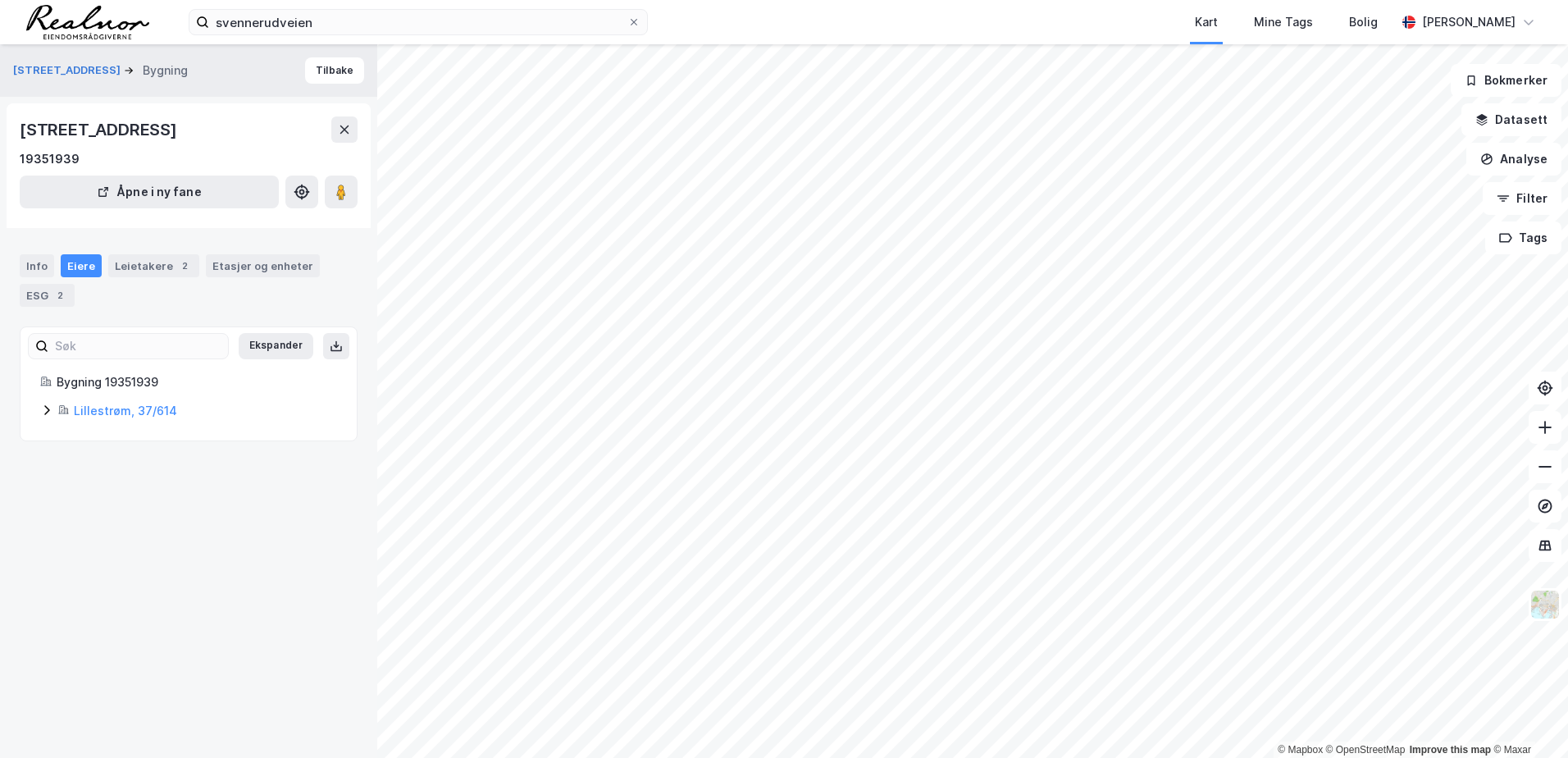
click at [77, 266] on div "Eiere" at bounding box center [81, 266] width 41 height 23
click at [138, 266] on div "Leietakere 2" at bounding box center [154, 266] width 92 height 23
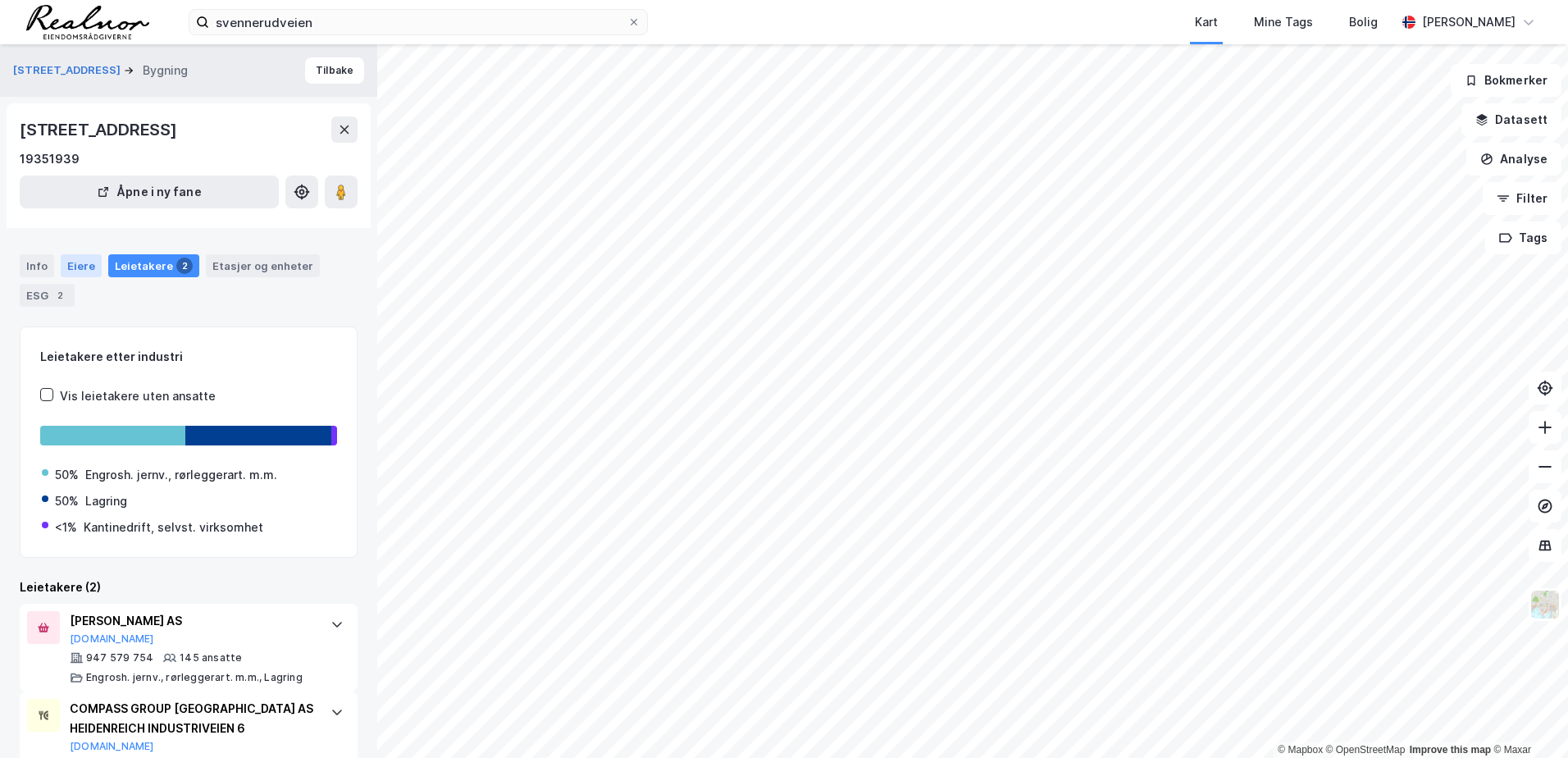
click at [82, 268] on div "Eiere" at bounding box center [81, 266] width 41 height 23
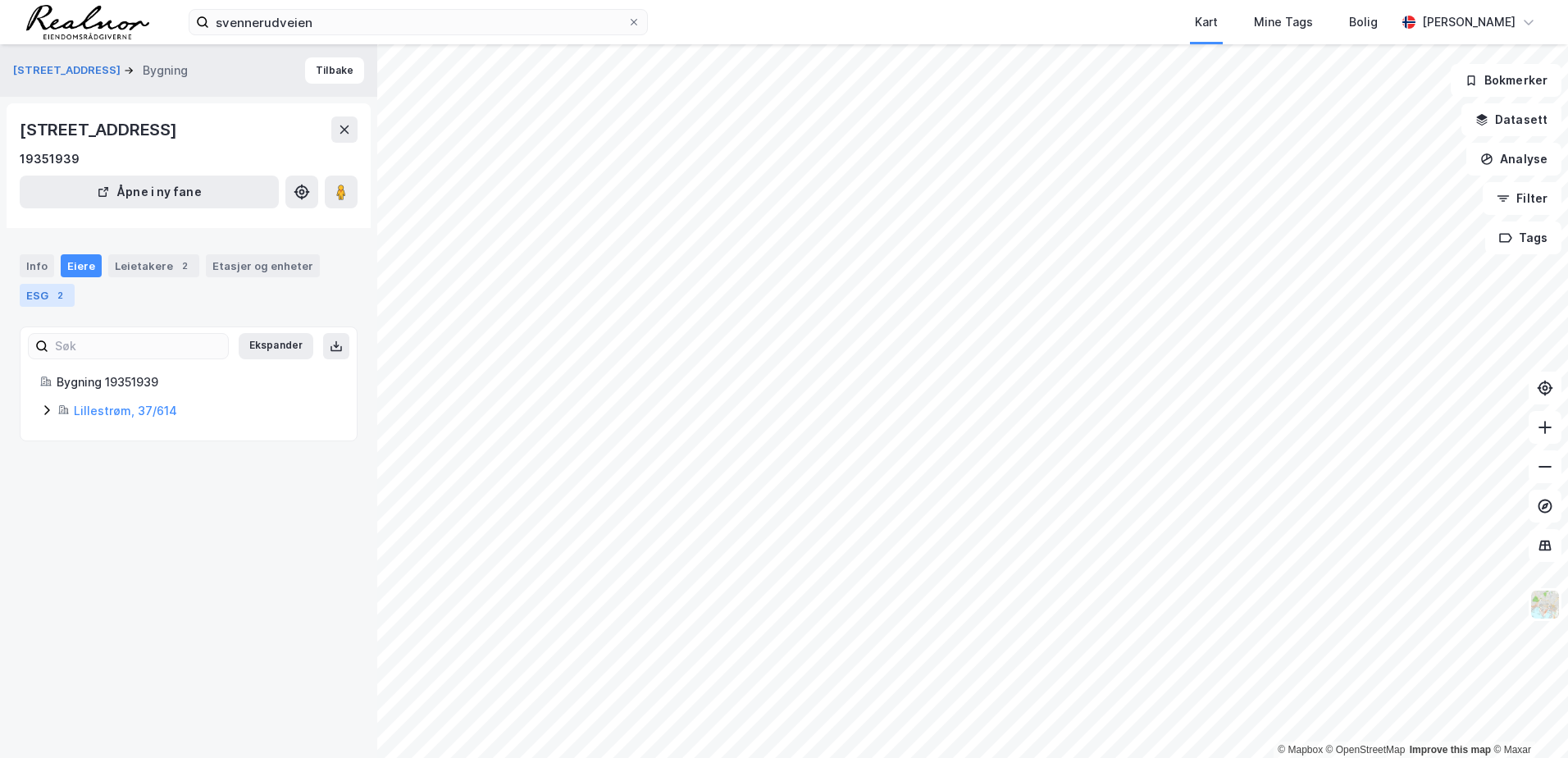
click at [45, 295] on div "ESG 2" at bounding box center [47, 294] width 55 height 23
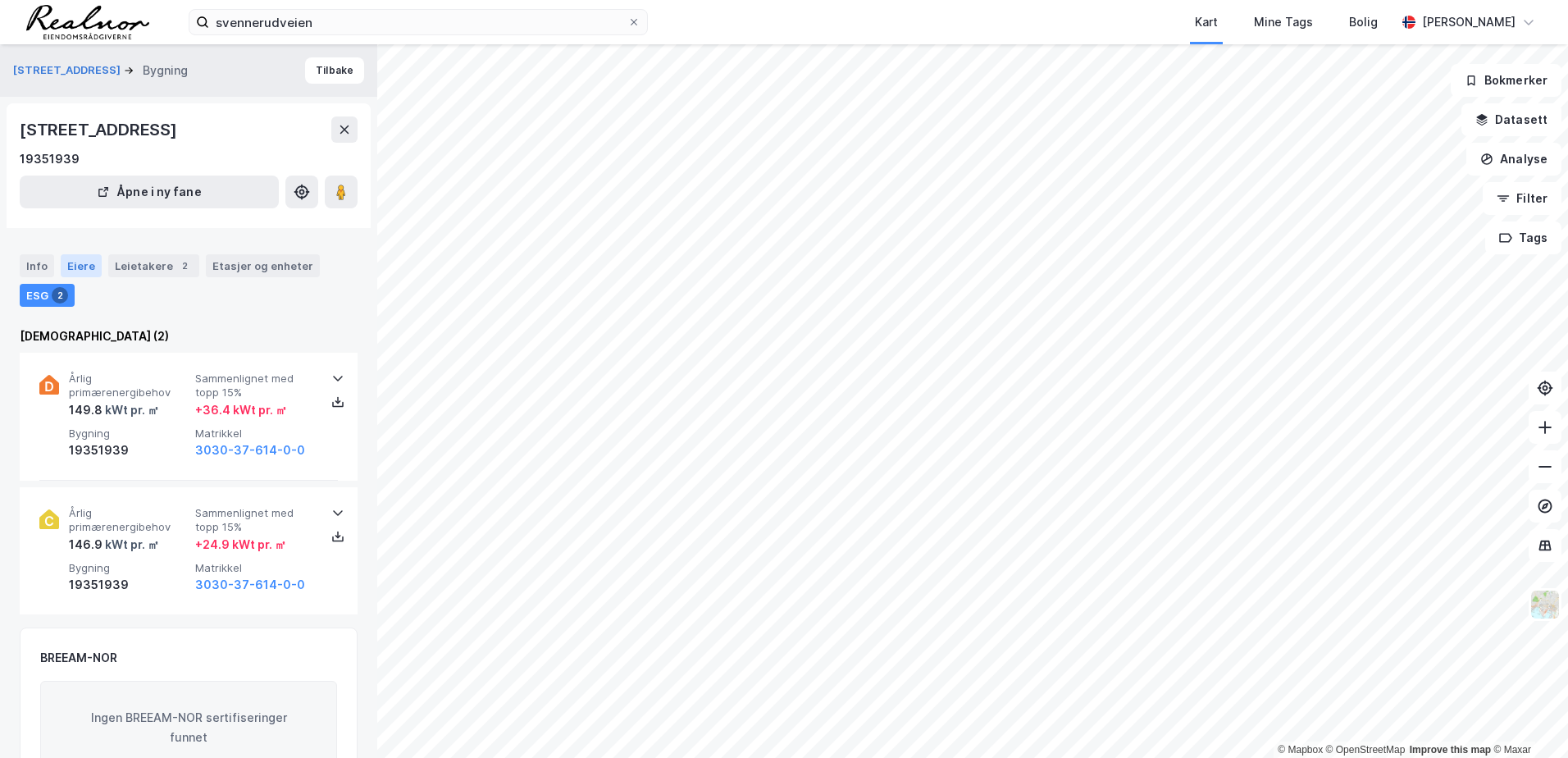
click at [73, 269] on div "Eiere" at bounding box center [81, 266] width 41 height 23
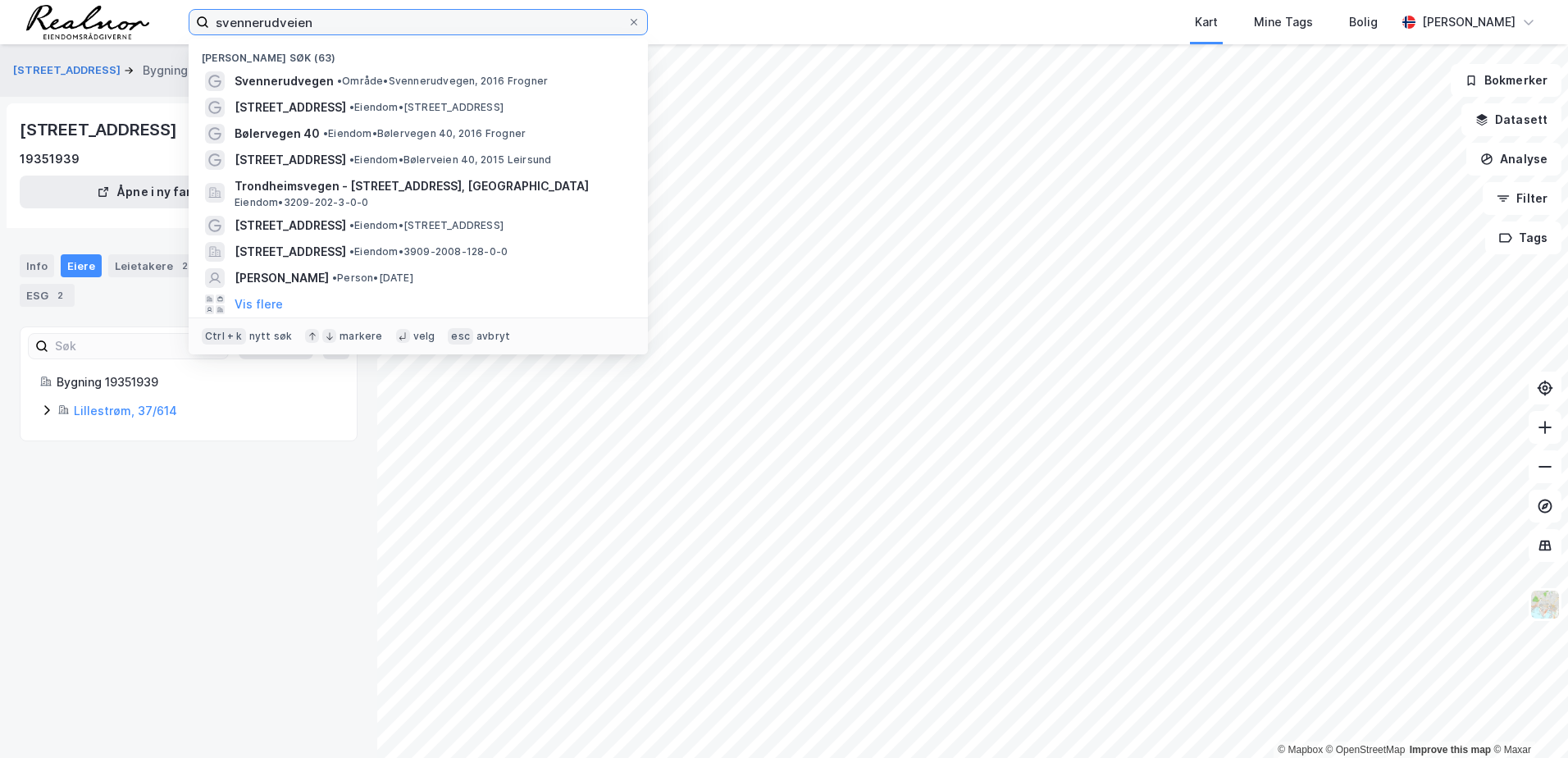
drag, startPoint x: 333, startPoint y: 22, endPoint x: 110, endPoint y: 26, distance: 223.0
click at [110, 26] on div "svennerudveien Nylige søk (63) Svennerudvegen • Område • Svennerudvegen, 2016 […" at bounding box center [784, 22] width 1568 height 45
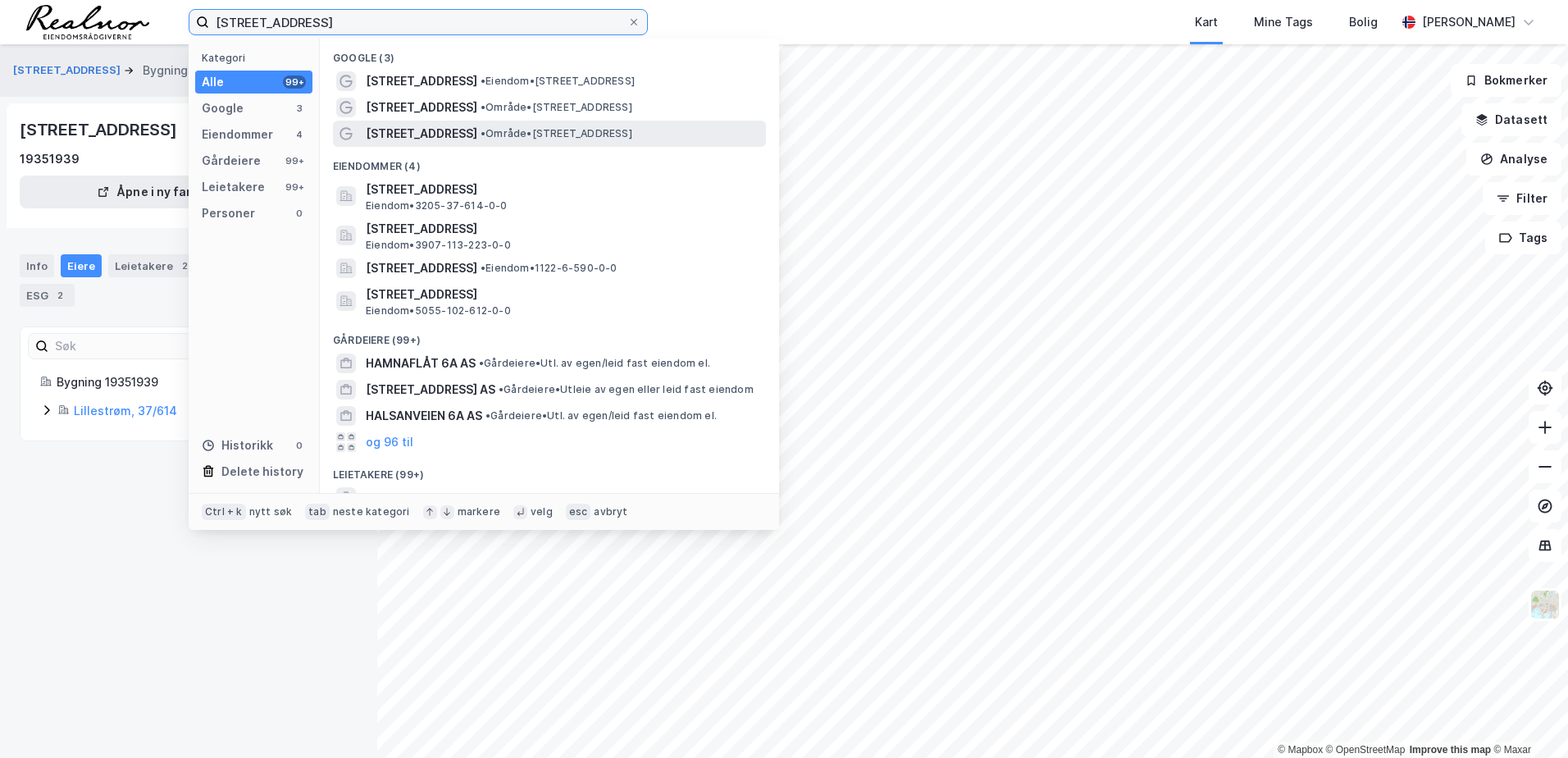
type input "[STREET_ADDRESS]"
click at [481, 133] on span "•" at bounding box center [483, 133] width 5 height 12
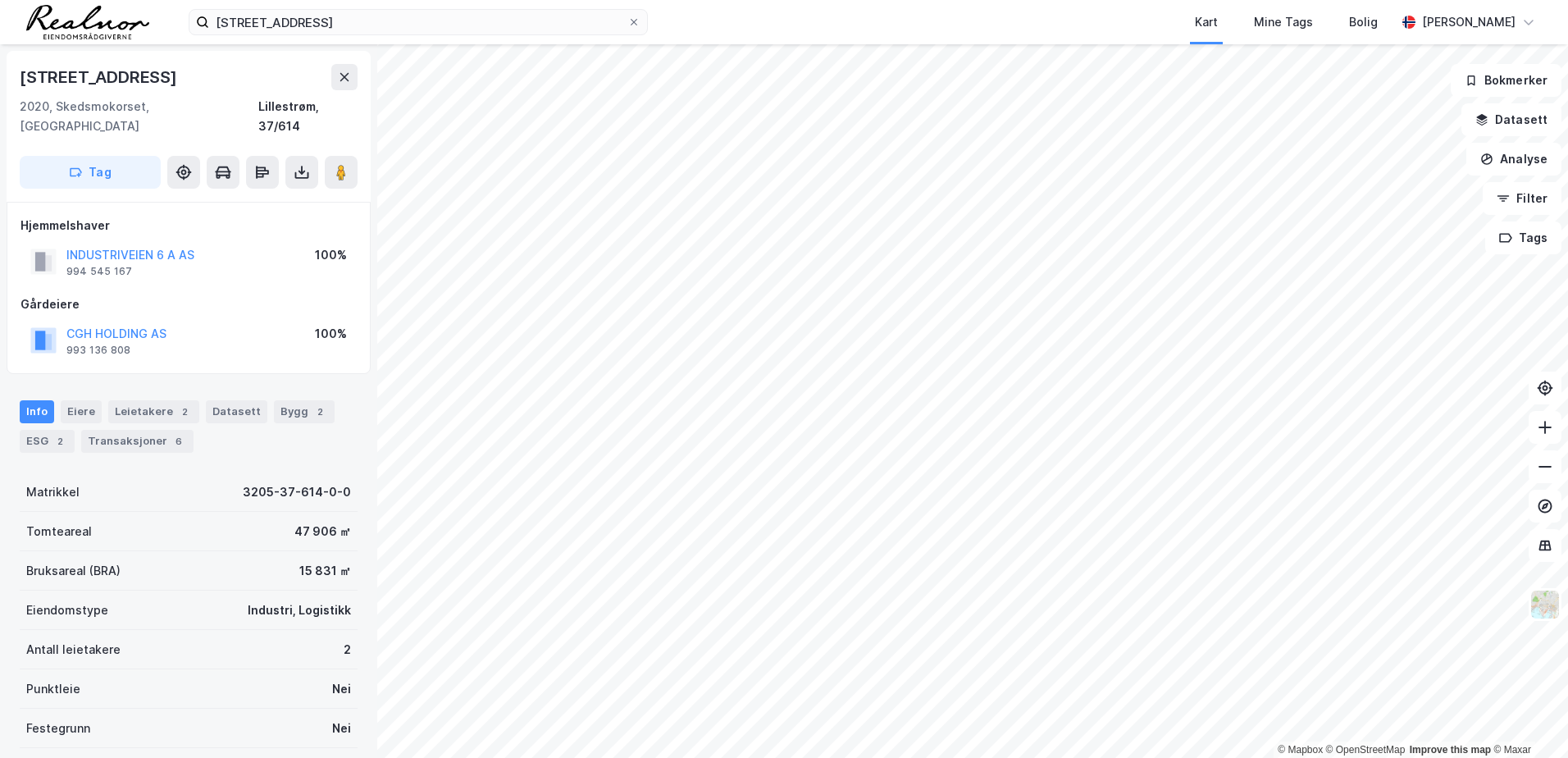
scroll to position [1, 0]
click at [0, 0] on button "INDUSTRIVEIEN 6 A AS" at bounding box center [0, 0] width 0 height 0
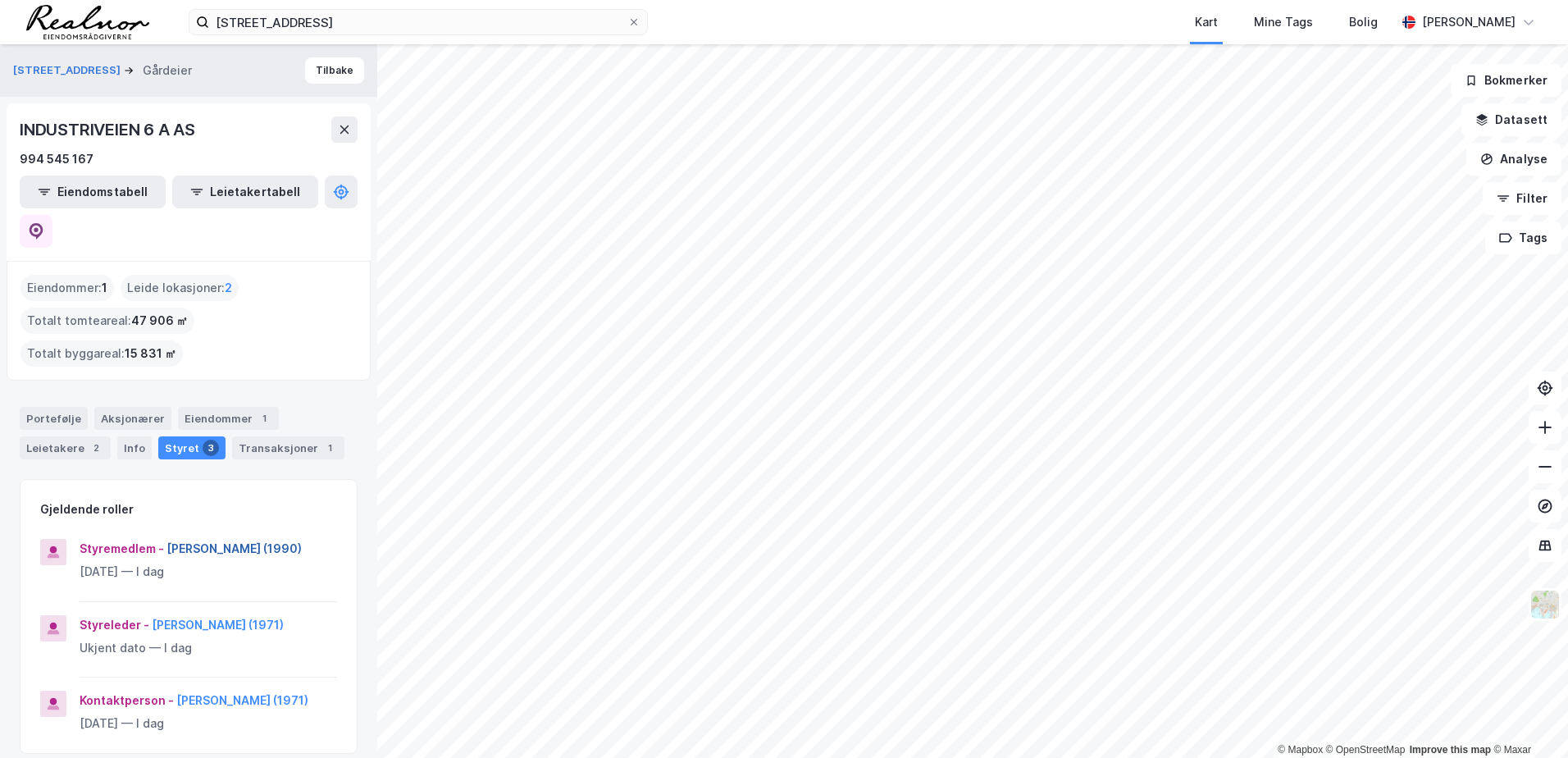
click at [0, 0] on button "[PERSON_NAME] (1990)" at bounding box center [0, 0] width 0 height 0
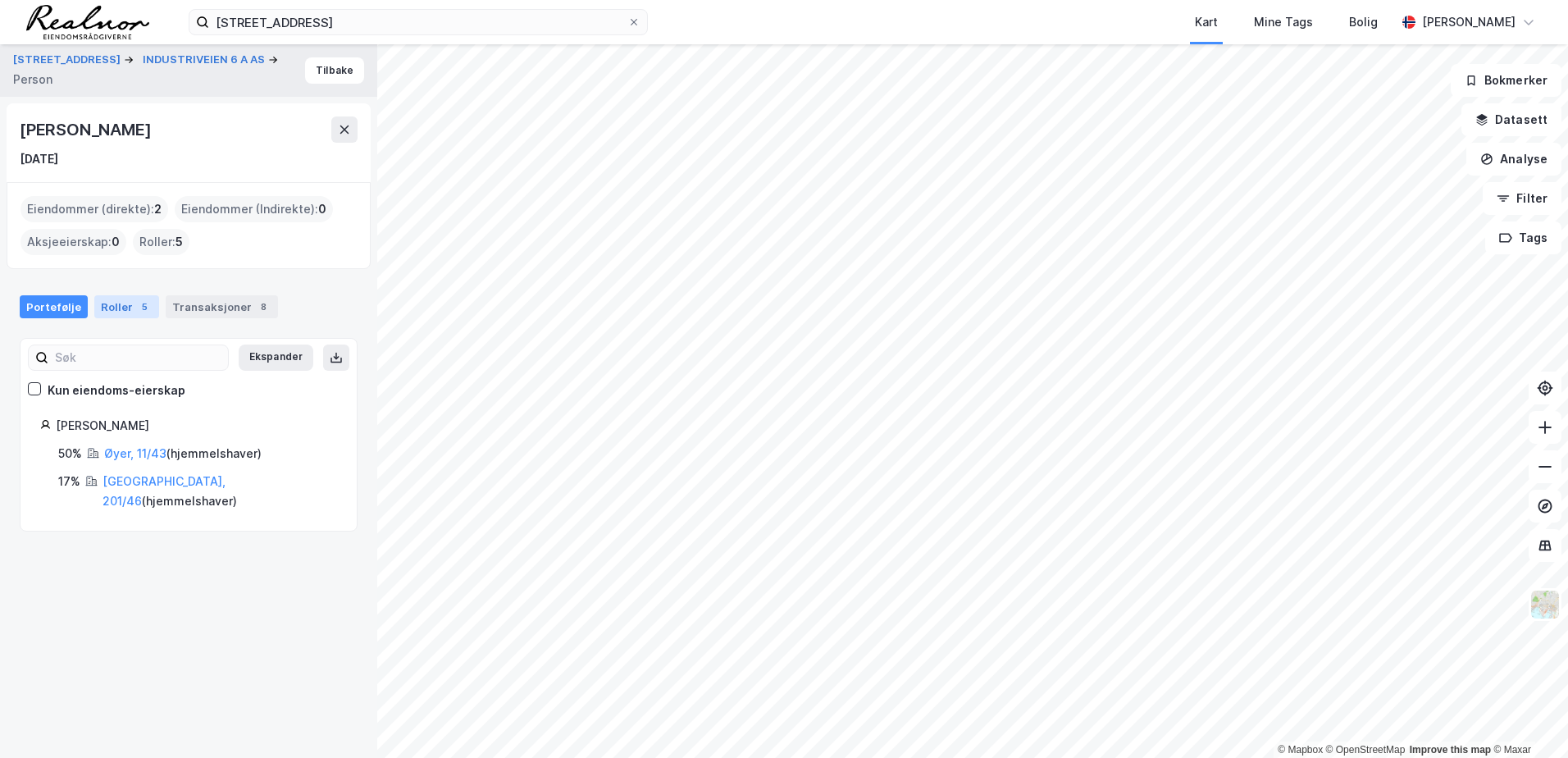
click at [125, 310] on div "Roller 5" at bounding box center [126, 306] width 65 height 23
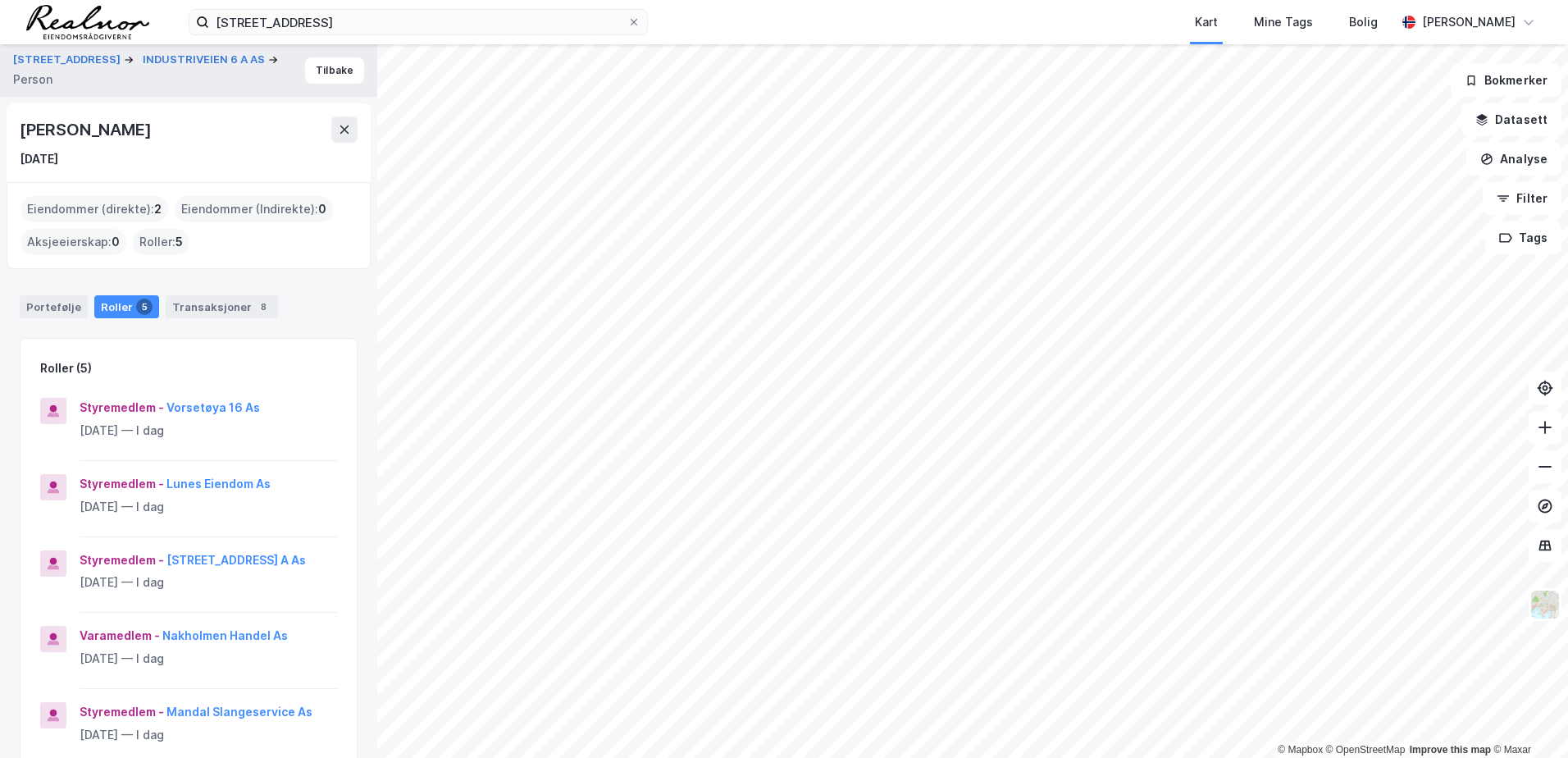
drag, startPoint x: 224, startPoint y: 128, endPoint x: 8, endPoint y: 142, distance: 216.5
click at [8, 142] on div "[PERSON_NAME] [DATE]" at bounding box center [189, 142] width 364 height 79
drag, startPoint x: 8, startPoint y: 142, endPoint x: 53, endPoint y: 130, distance: 46.6
copy div "[PERSON_NAME]"
click at [349, 132] on icon at bounding box center [344, 129] width 13 height 13
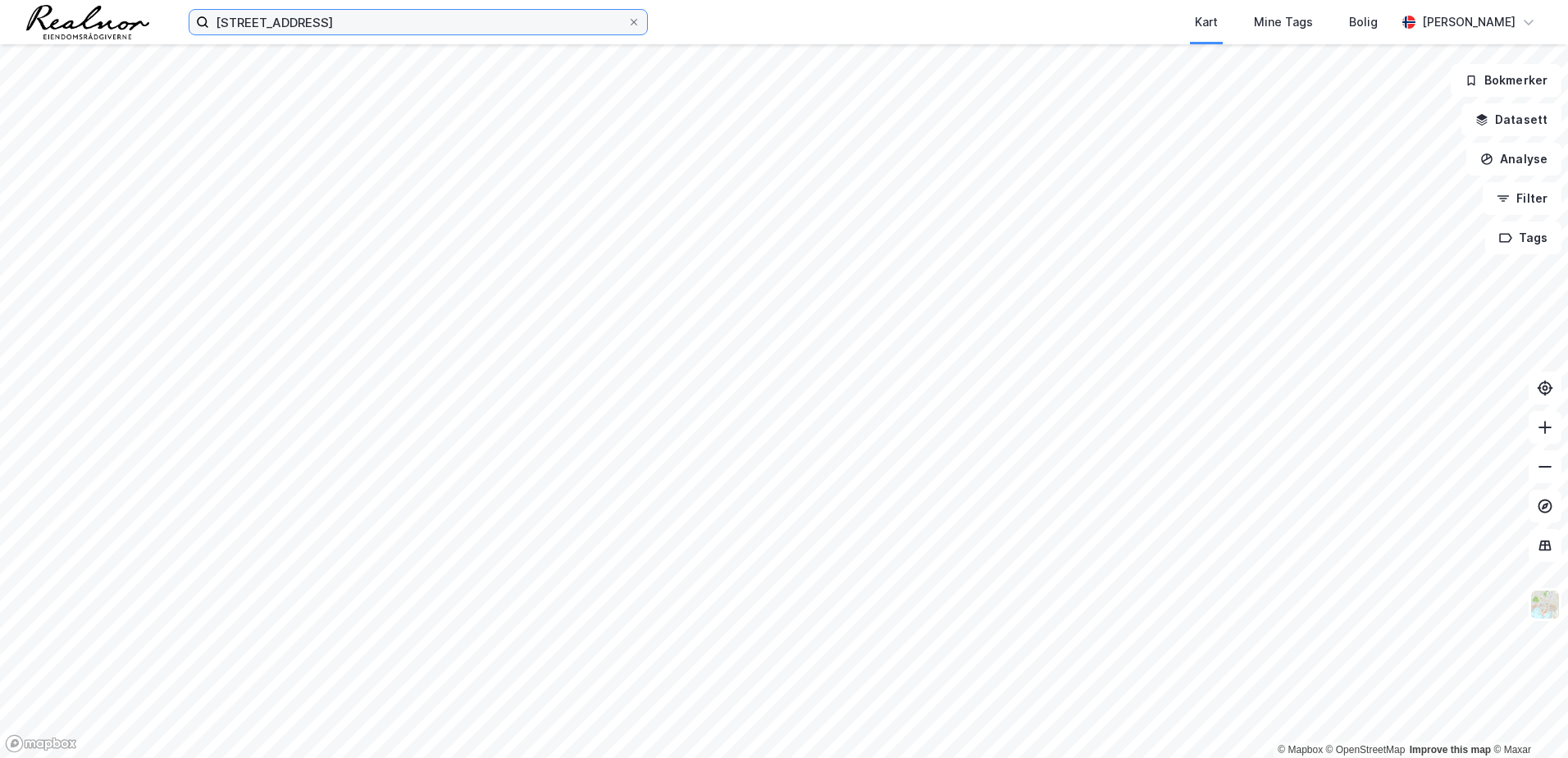
click at [365, 22] on input "[STREET_ADDRESS]" at bounding box center [418, 22] width 418 height 25
